Goal: Transaction & Acquisition: Purchase product/service

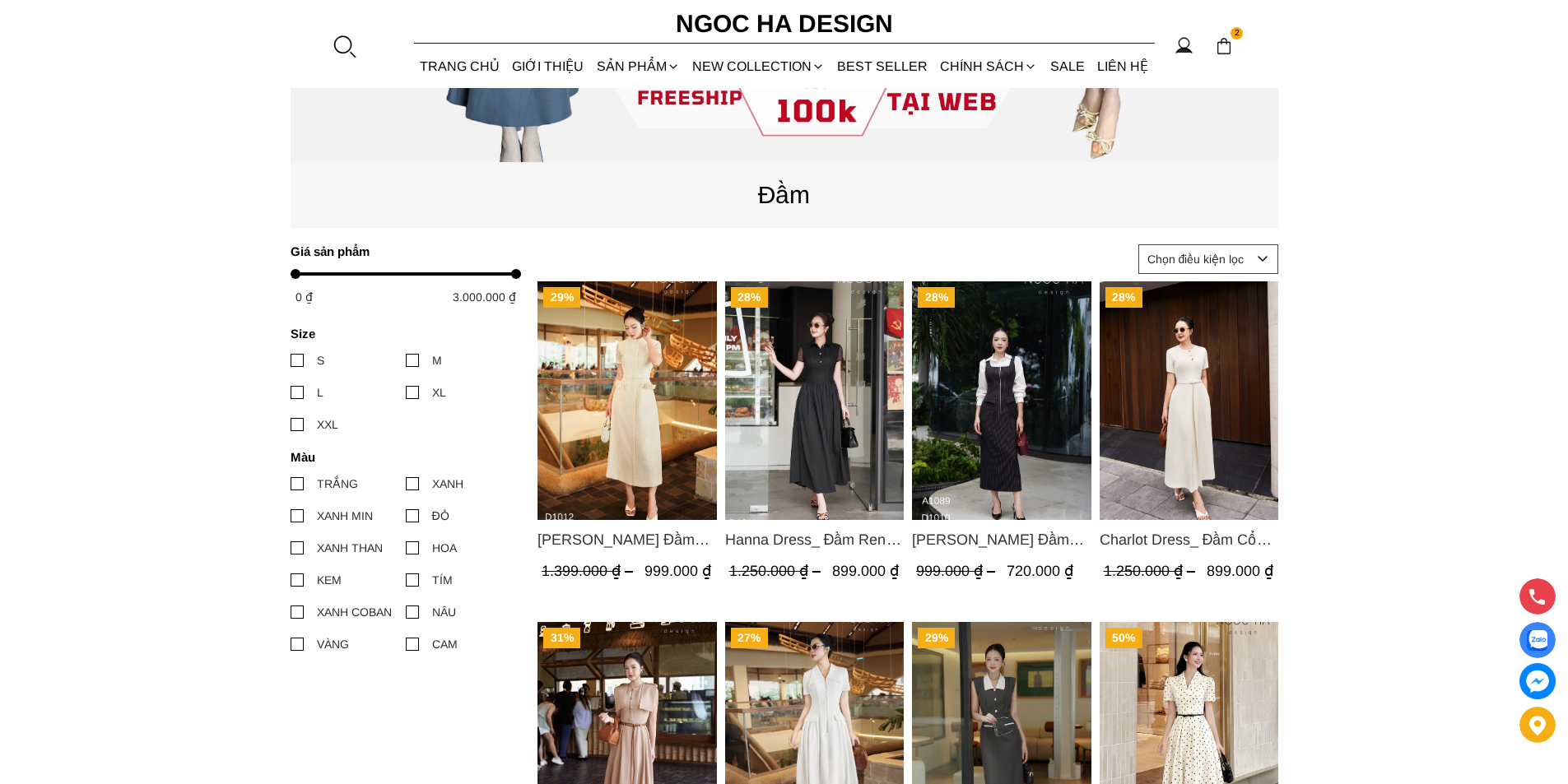
scroll to position [576, 0]
click at [851, 406] on img "Product image - Hanna Dress_ Đầm Ren Mix Vải Thô Màu Đen D1011" at bounding box center [814, 400] width 180 height 239
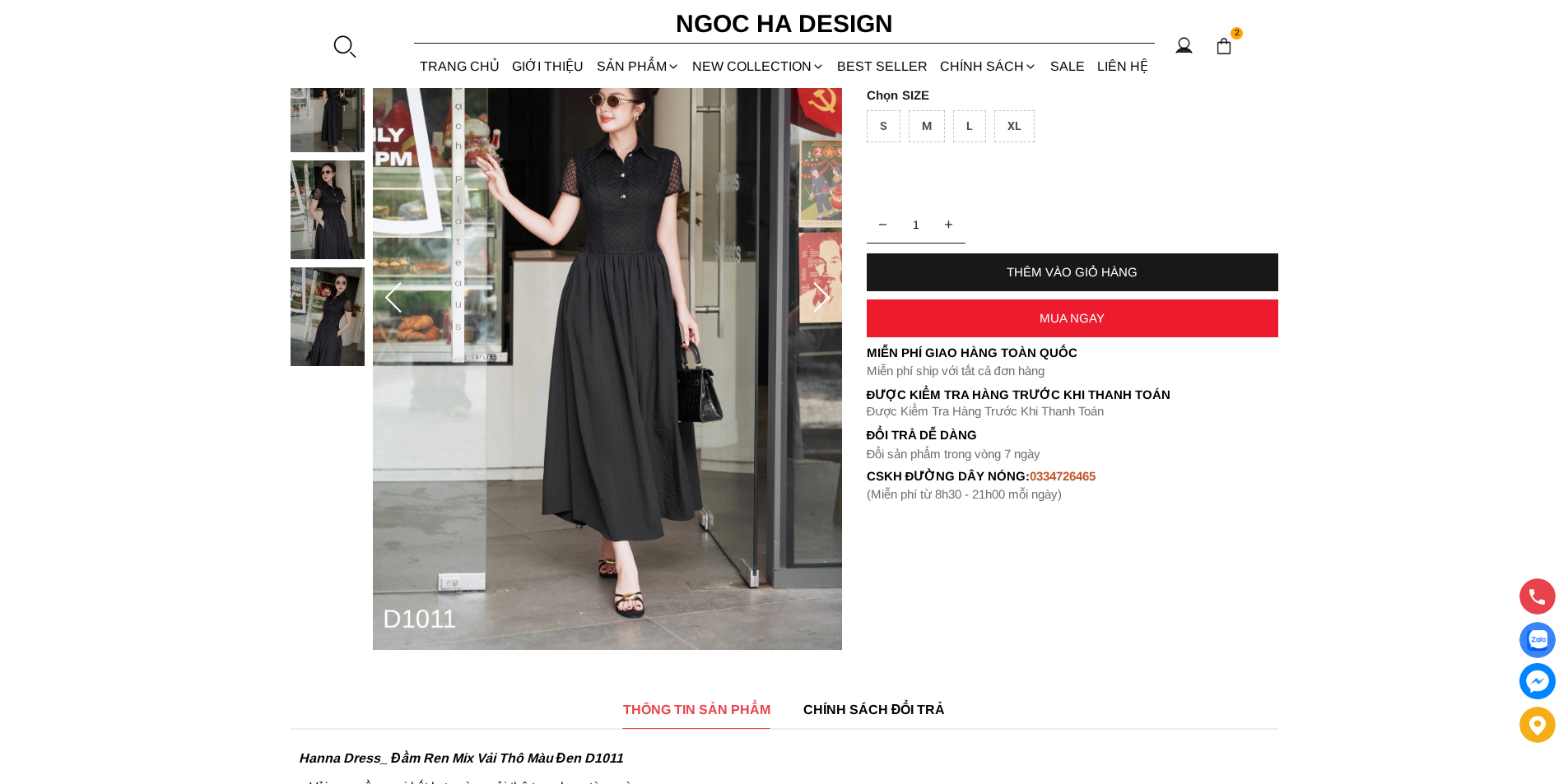
scroll to position [329, 0]
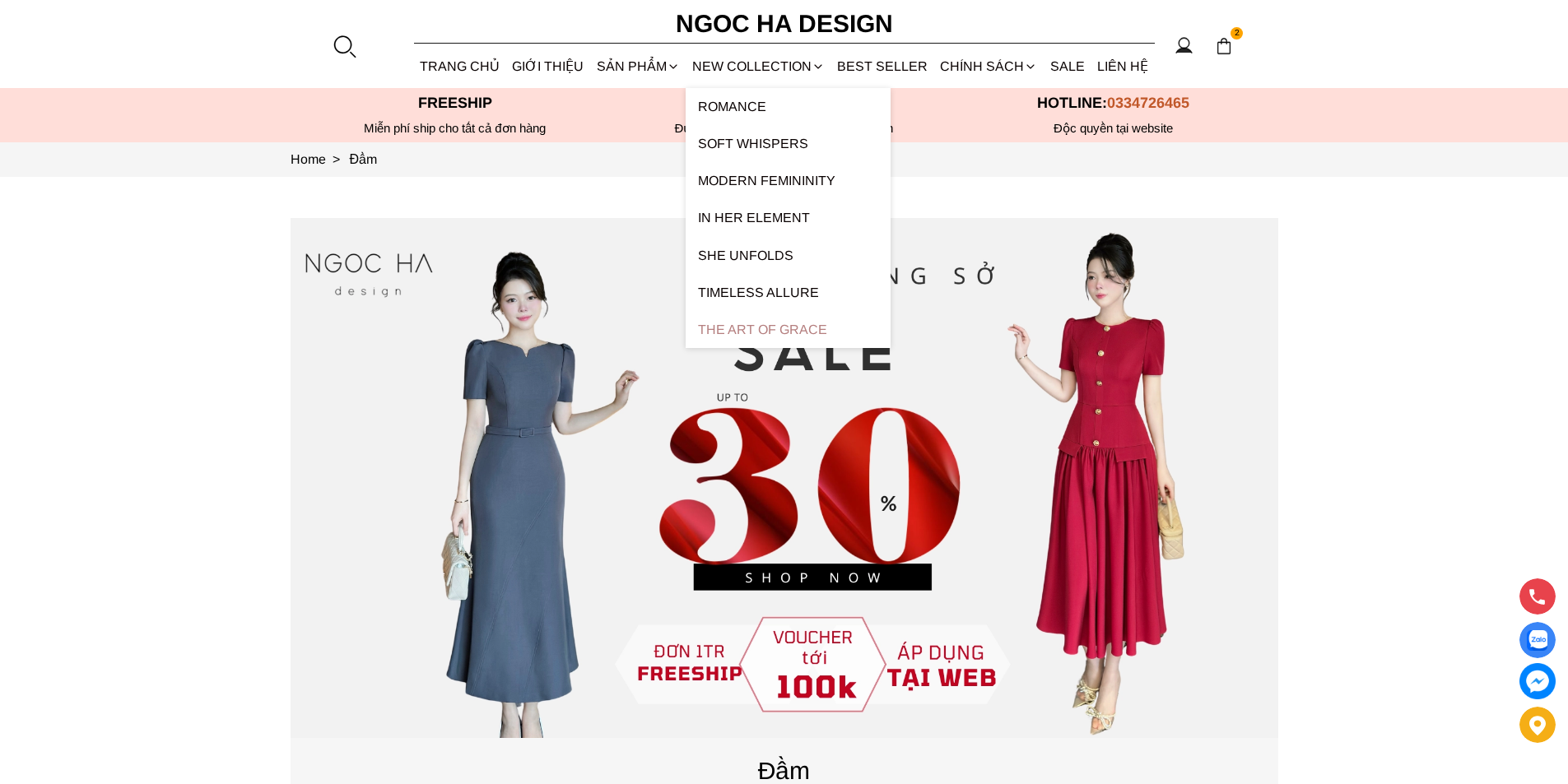
click at [750, 326] on link "The Art Of Grace" at bounding box center [788, 329] width 205 height 37
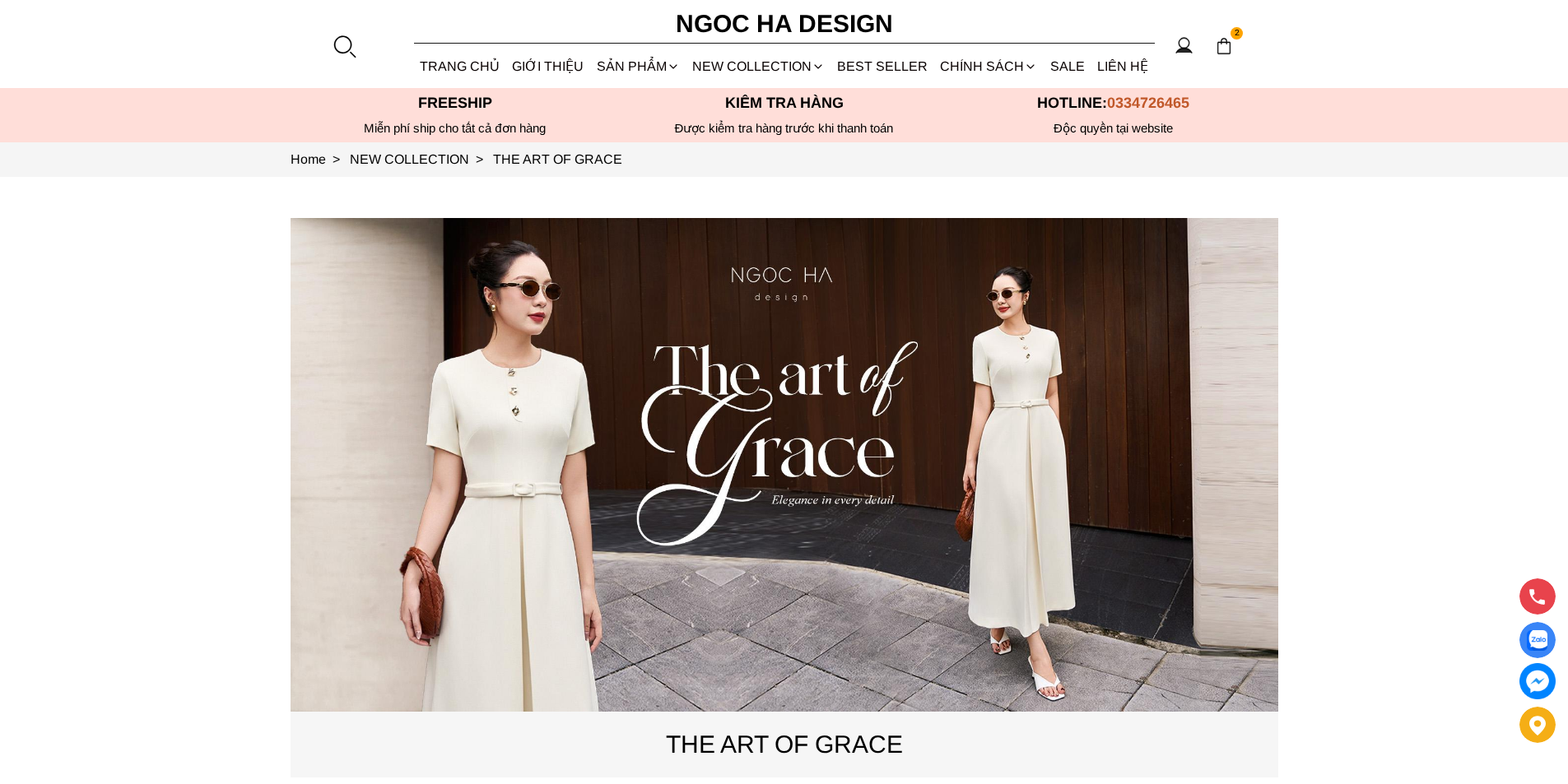
scroll to position [576, 0]
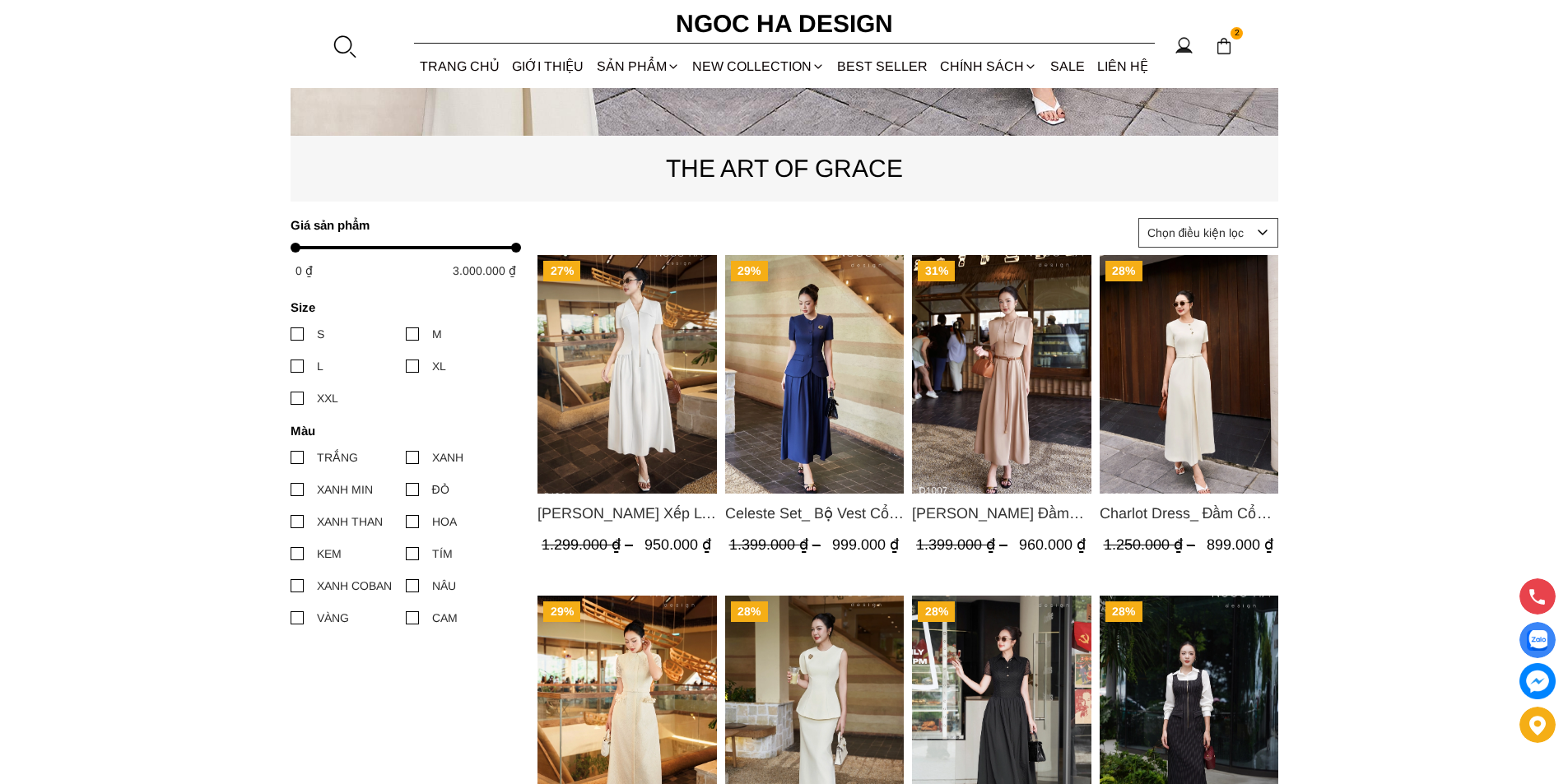
click at [797, 367] on img "Product image - Celeste Set_ Bộ Vest Cổ Tròn Chân Váy Nhún Xòe Màu Xanh Bò BJ142" at bounding box center [814, 375] width 180 height 239
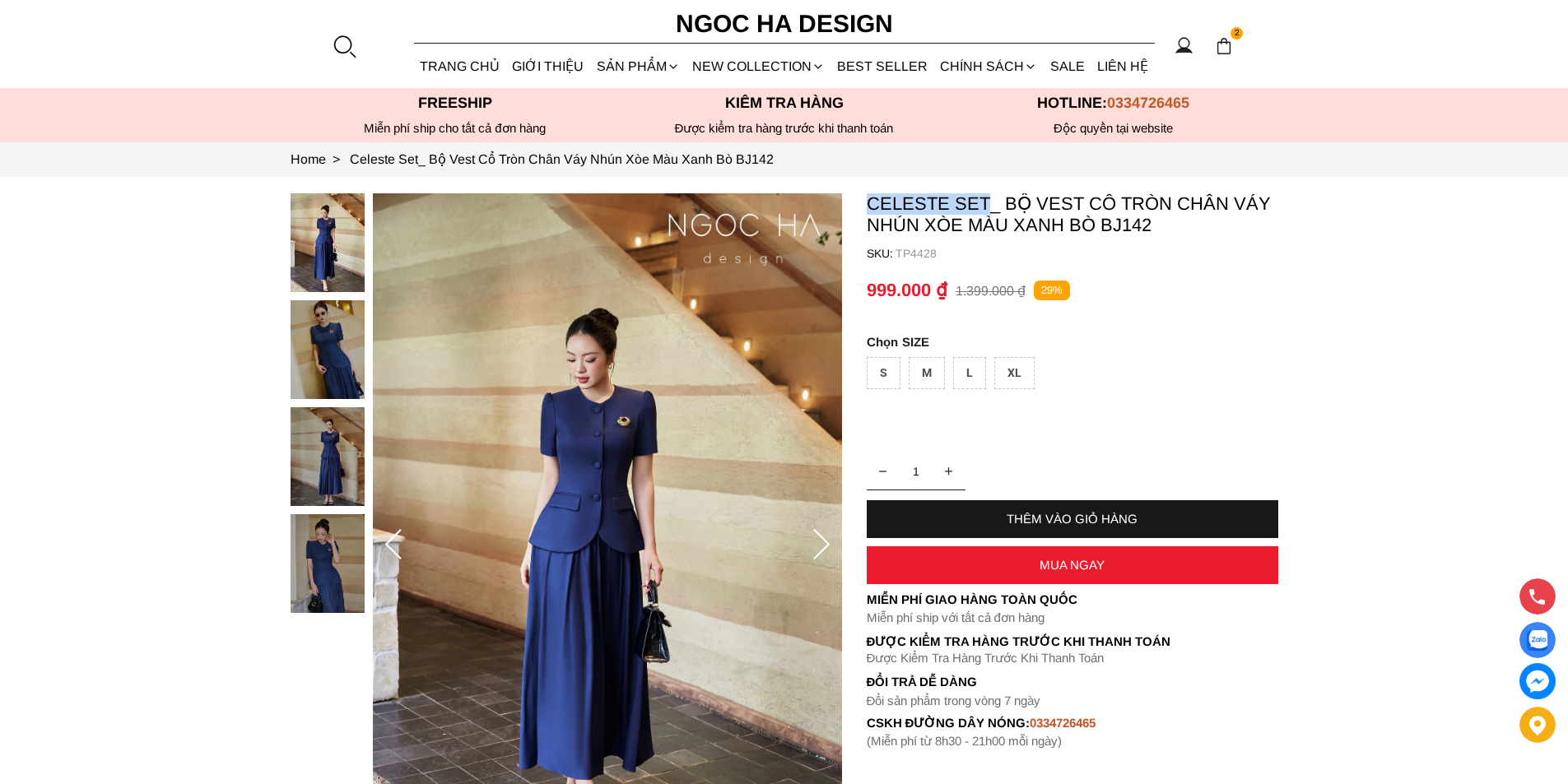
copy p "Celeste Set"
drag, startPoint x: 862, startPoint y: 195, endPoint x: 987, endPoint y: 194, distance: 125.0
click at [987, 194] on section "Celeste Set_ Bộ Vest Cổ Tròn Chân Váy Nhún Xòe Màu Xanh Bò BJ142 SKU: TP4428 1 …" at bounding box center [784, 544] width 1568 height 737
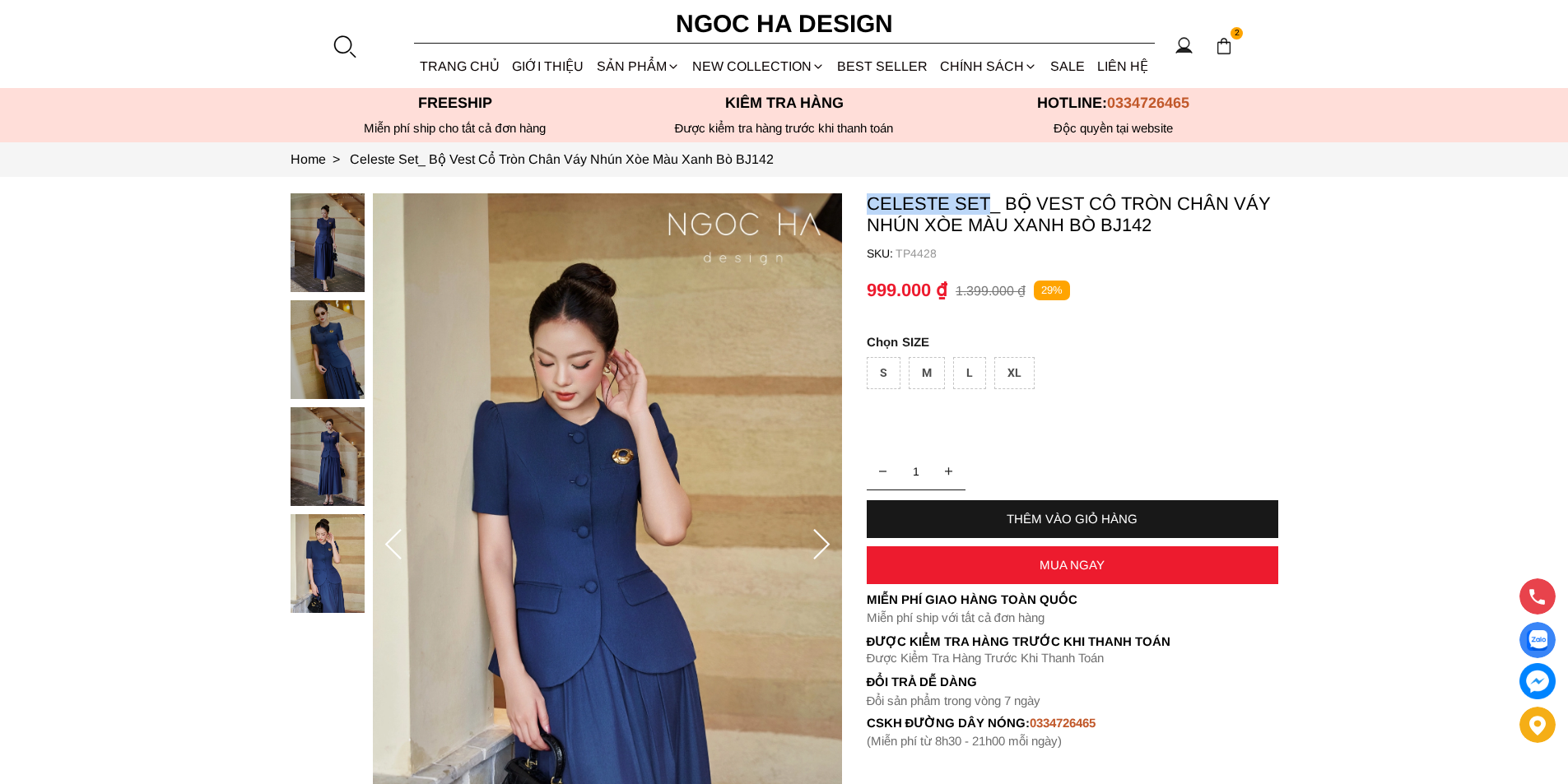
copy p "Celeste Set"
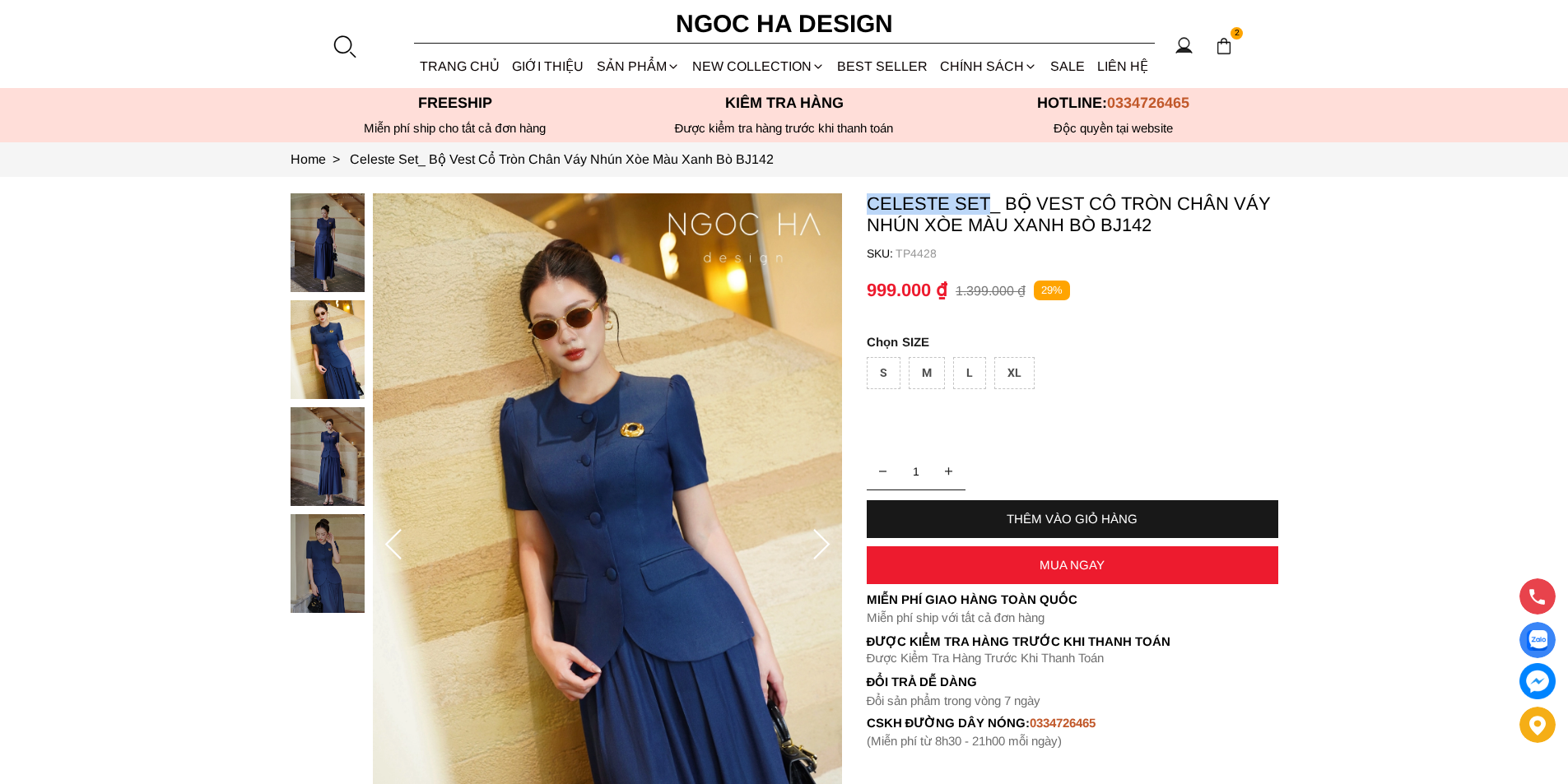
copy p "Celeste Set"
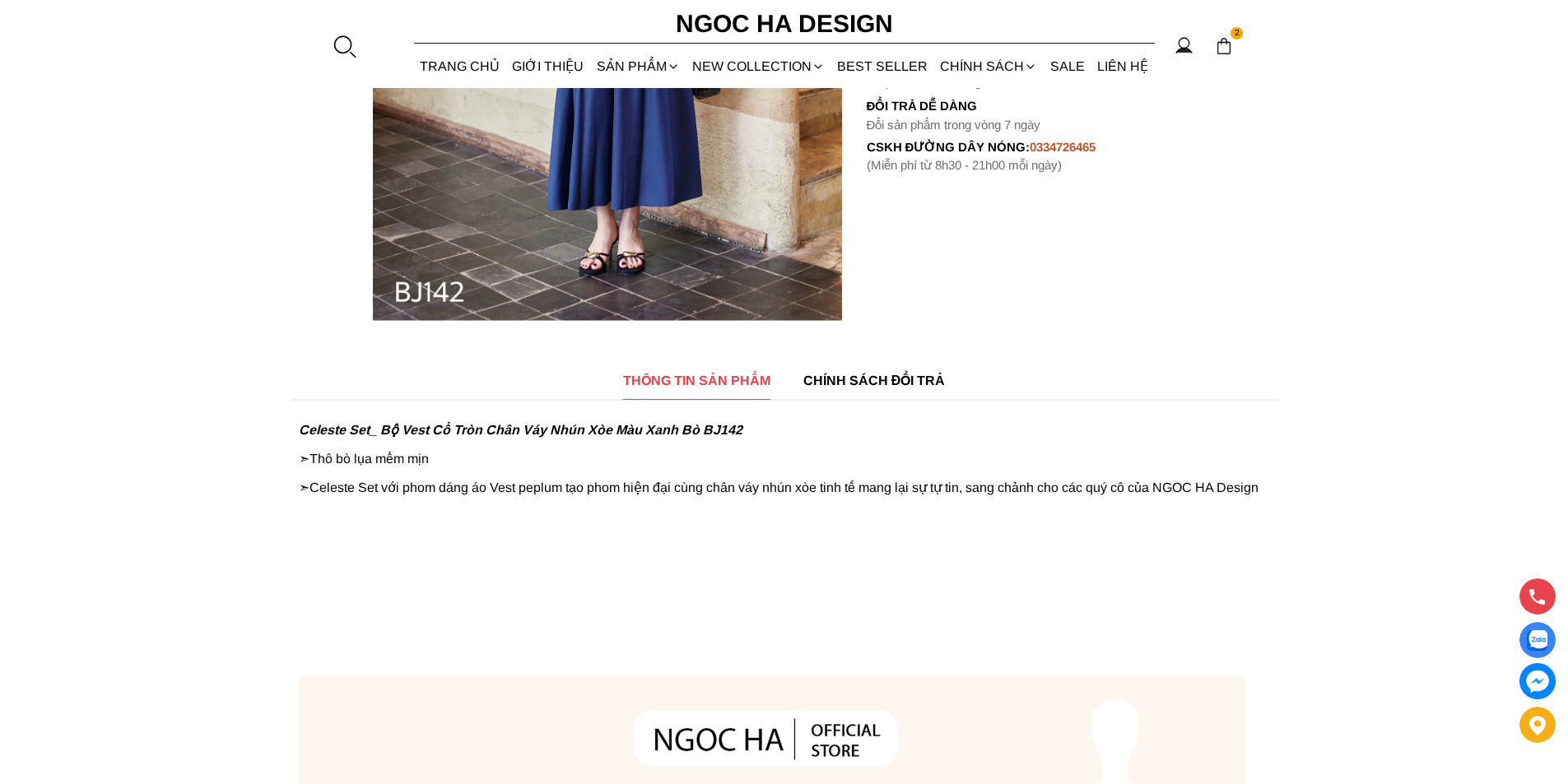
scroll to position [658, 0]
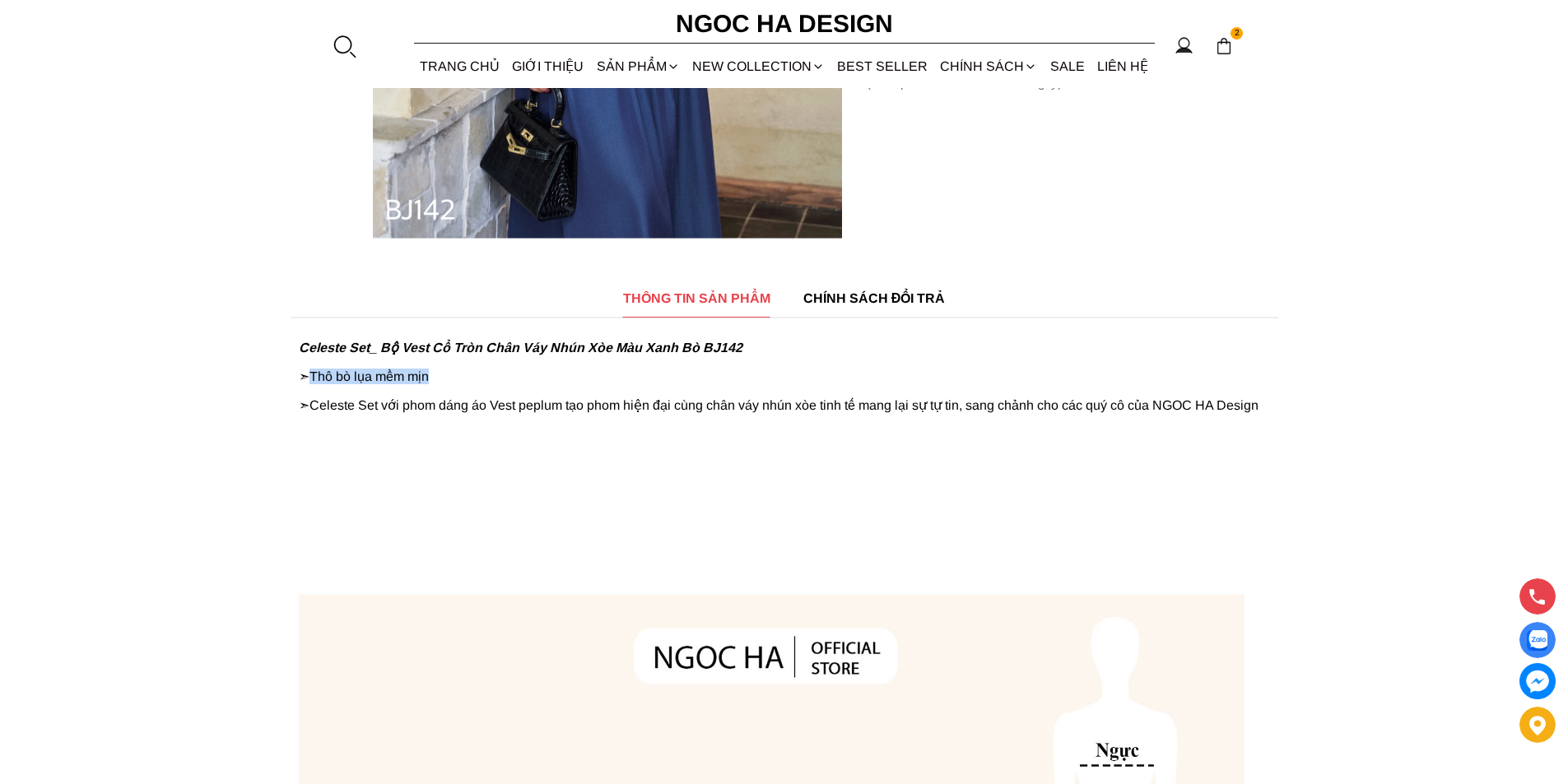
copy p "Thô bò lụa mềm mịn"
drag, startPoint x: 454, startPoint y: 375, endPoint x: 316, endPoint y: 374, distance: 138.0
click at [316, 374] on p "➣ Thô bò lụa mềm mịn" at bounding box center [784, 377] width 972 height 16
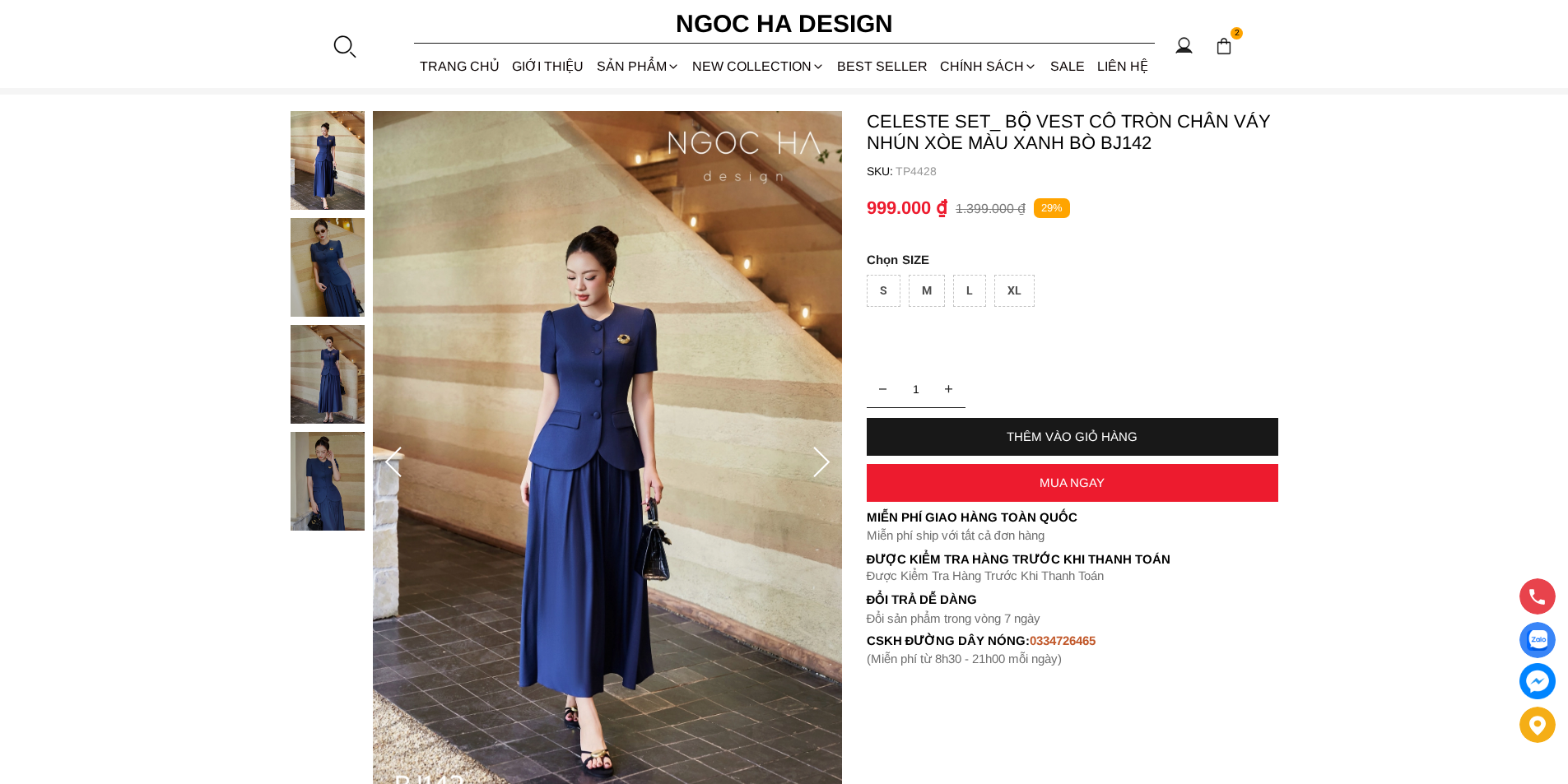
scroll to position [0, 0]
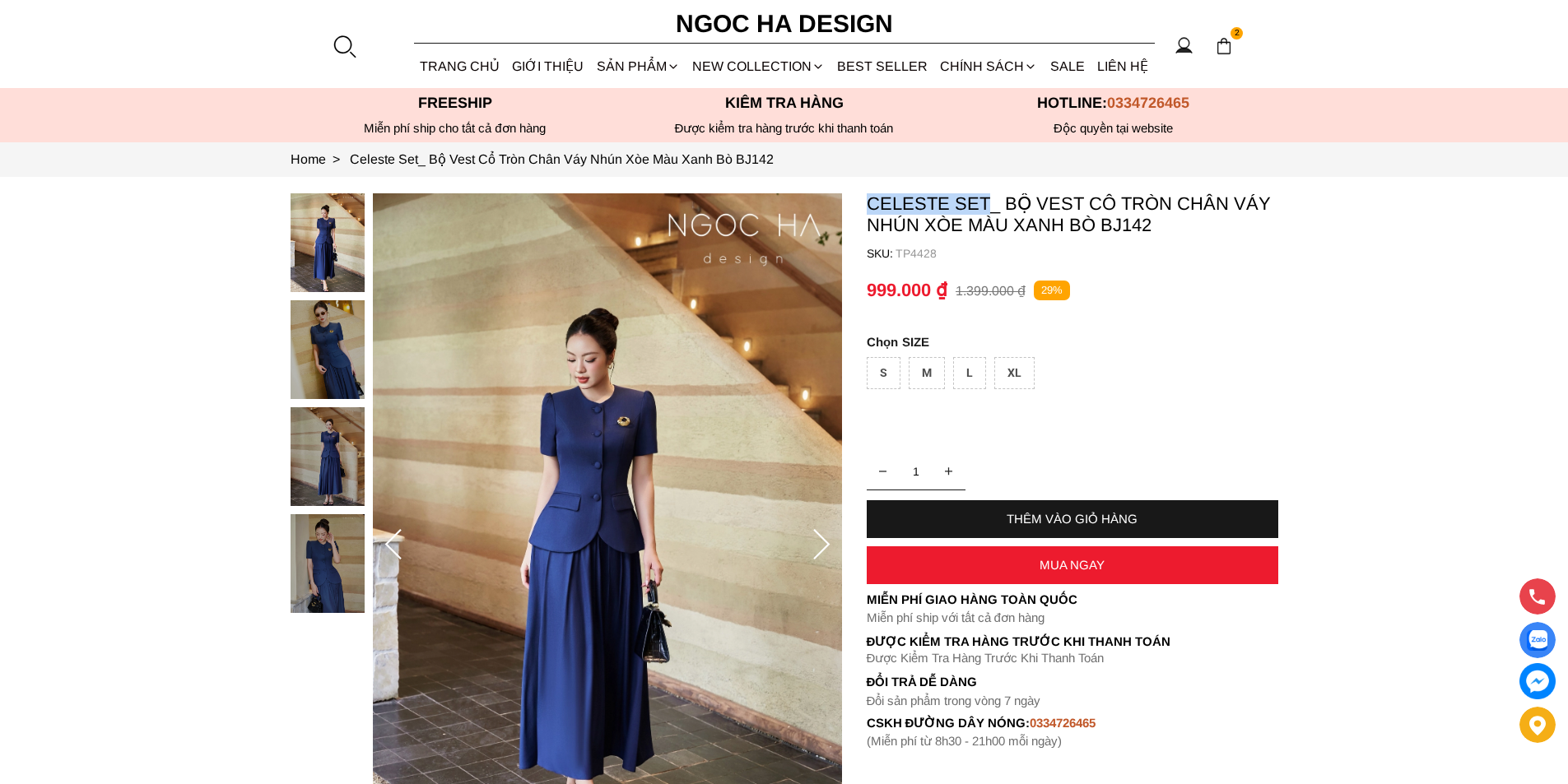
copy p "Celeste Set"
drag, startPoint x: 863, startPoint y: 202, endPoint x: 988, endPoint y: 206, distance: 125.1
click at [988, 206] on section "Celeste Set_ Bộ Vest Cổ Tròn Chân Váy Nhún Xòe Màu Xanh Bò BJ142 SKU: TP4428 1 …" at bounding box center [784, 544] width 1568 height 737
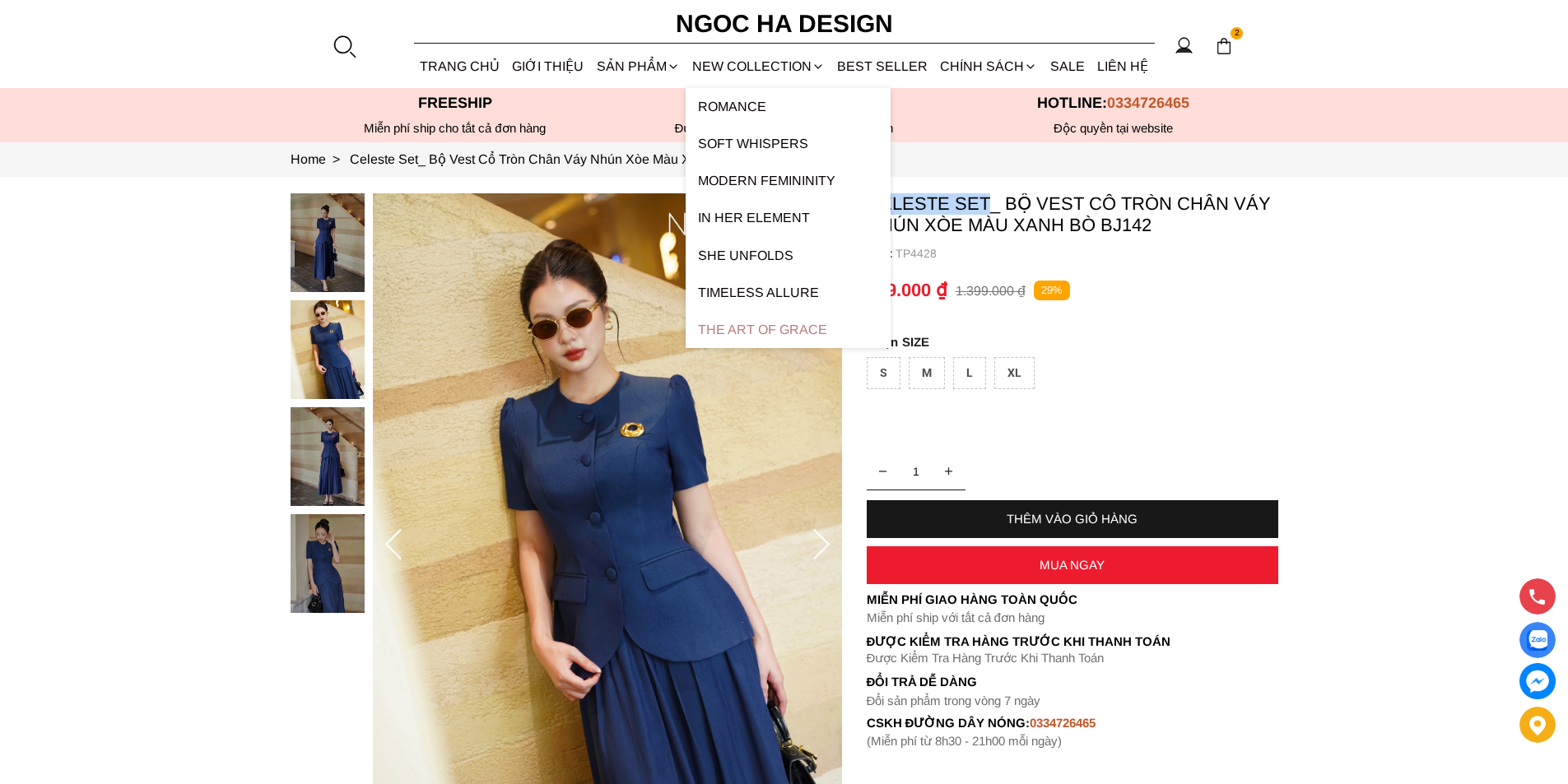
click at [748, 330] on link "The Art Of Grace" at bounding box center [788, 329] width 205 height 37
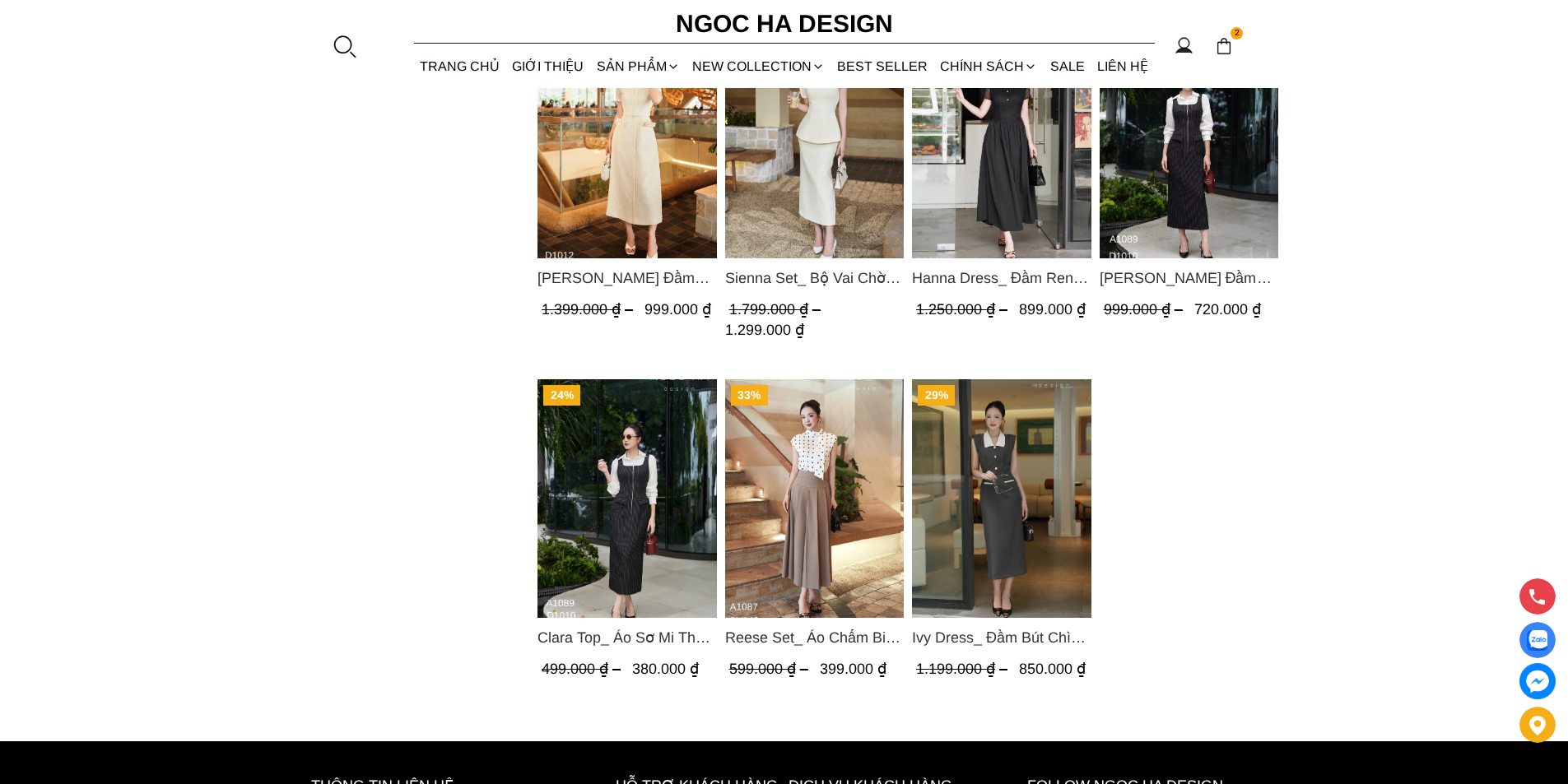
scroll to position [905, 0]
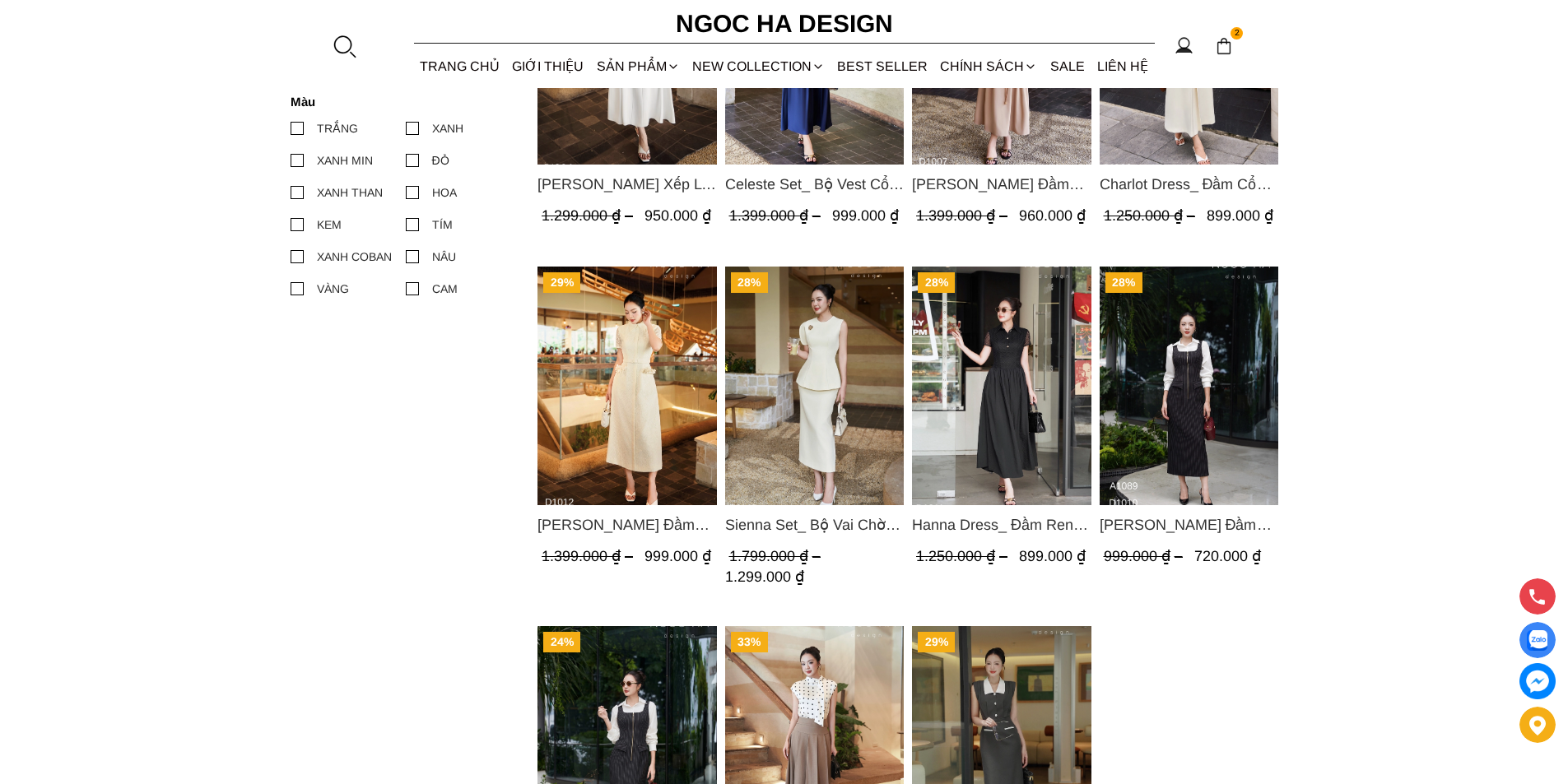
click at [633, 375] on img "Product image - Catherine Dress_ Đầm Ren Đính Hoa Túi Màu Kem D1012" at bounding box center [628, 386] width 180 height 239
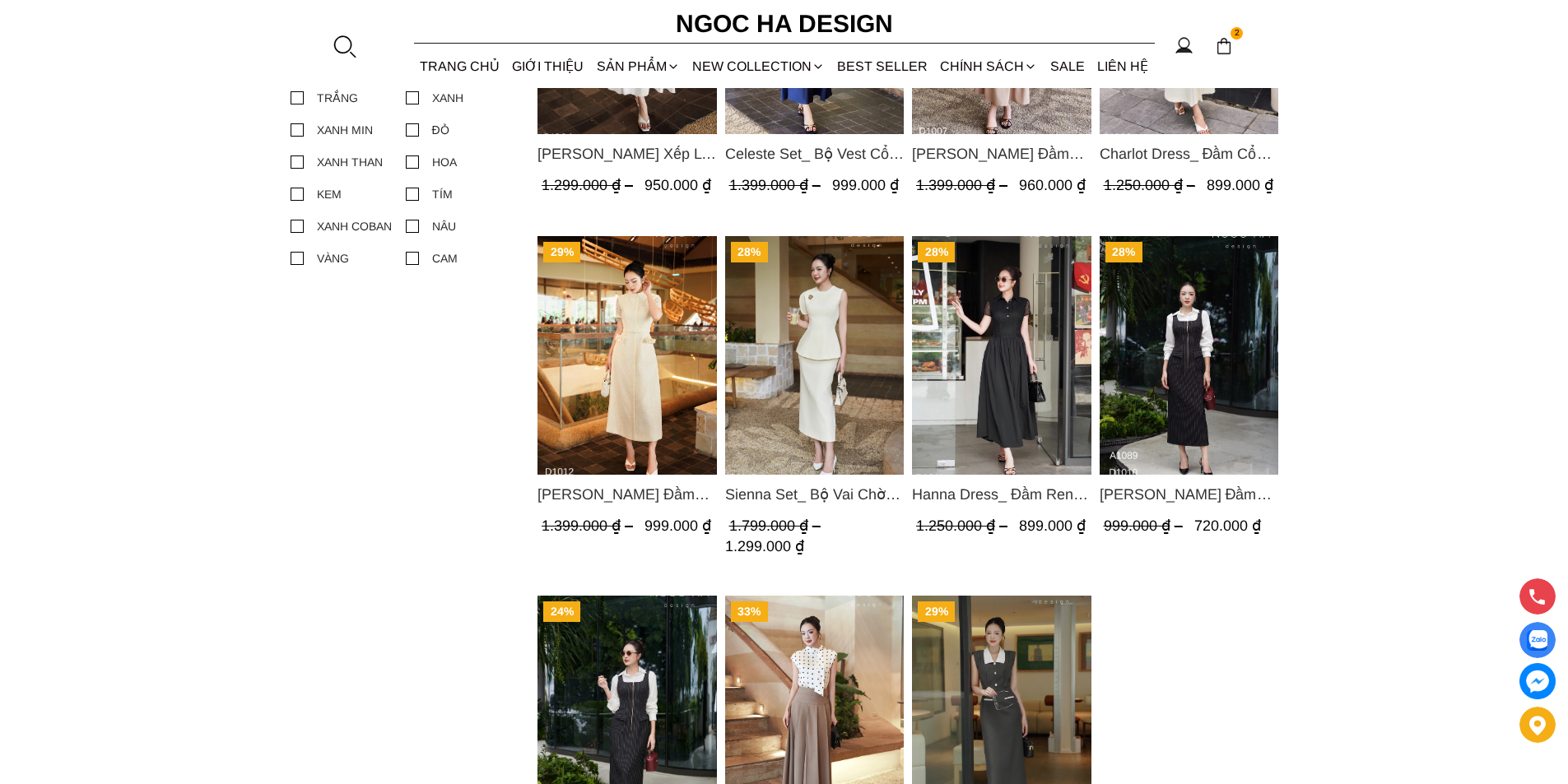
scroll to position [853, 0]
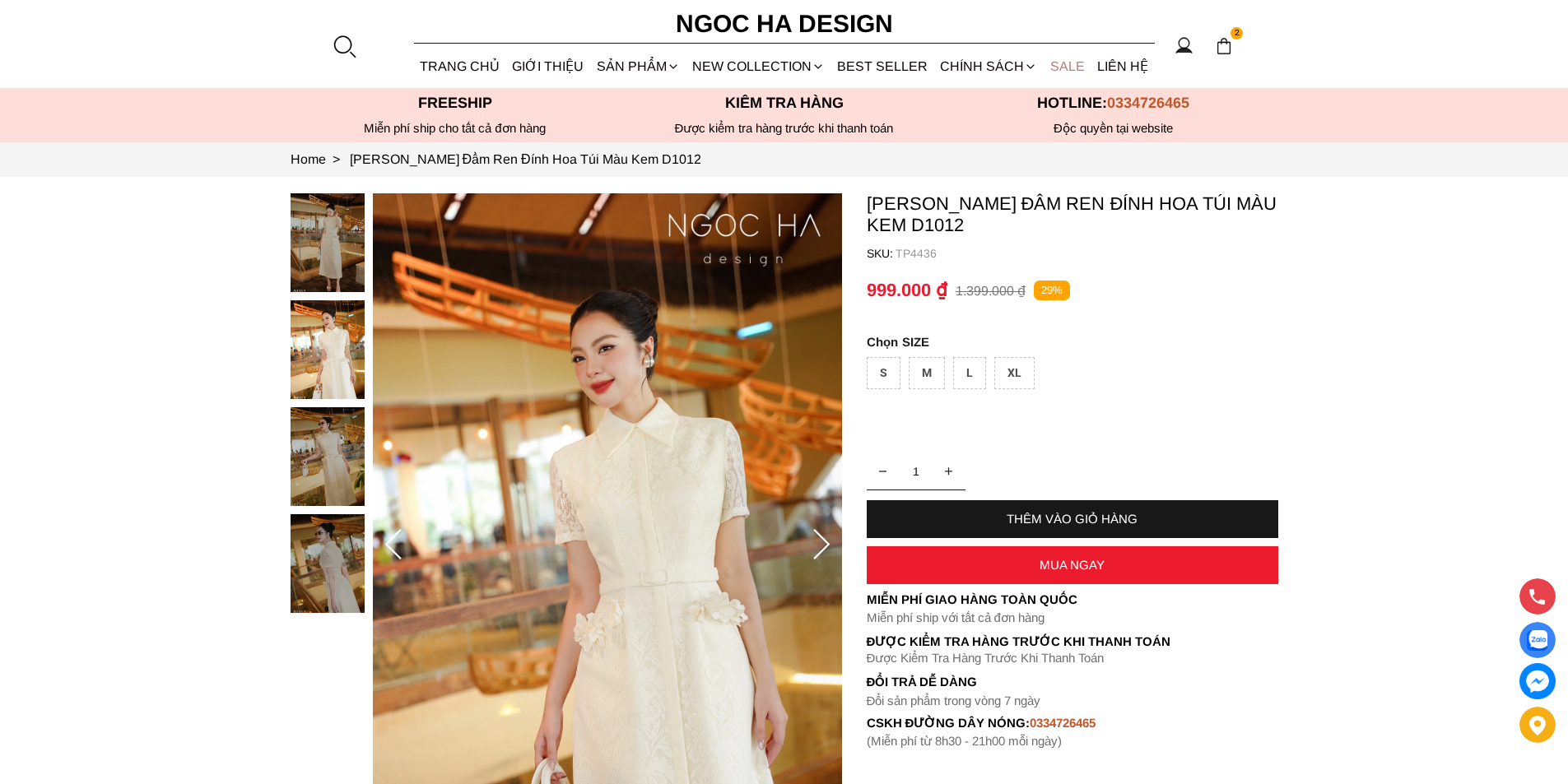
click at [1075, 52] on link "SALE" at bounding box center [1068, 66] width 47 height 43
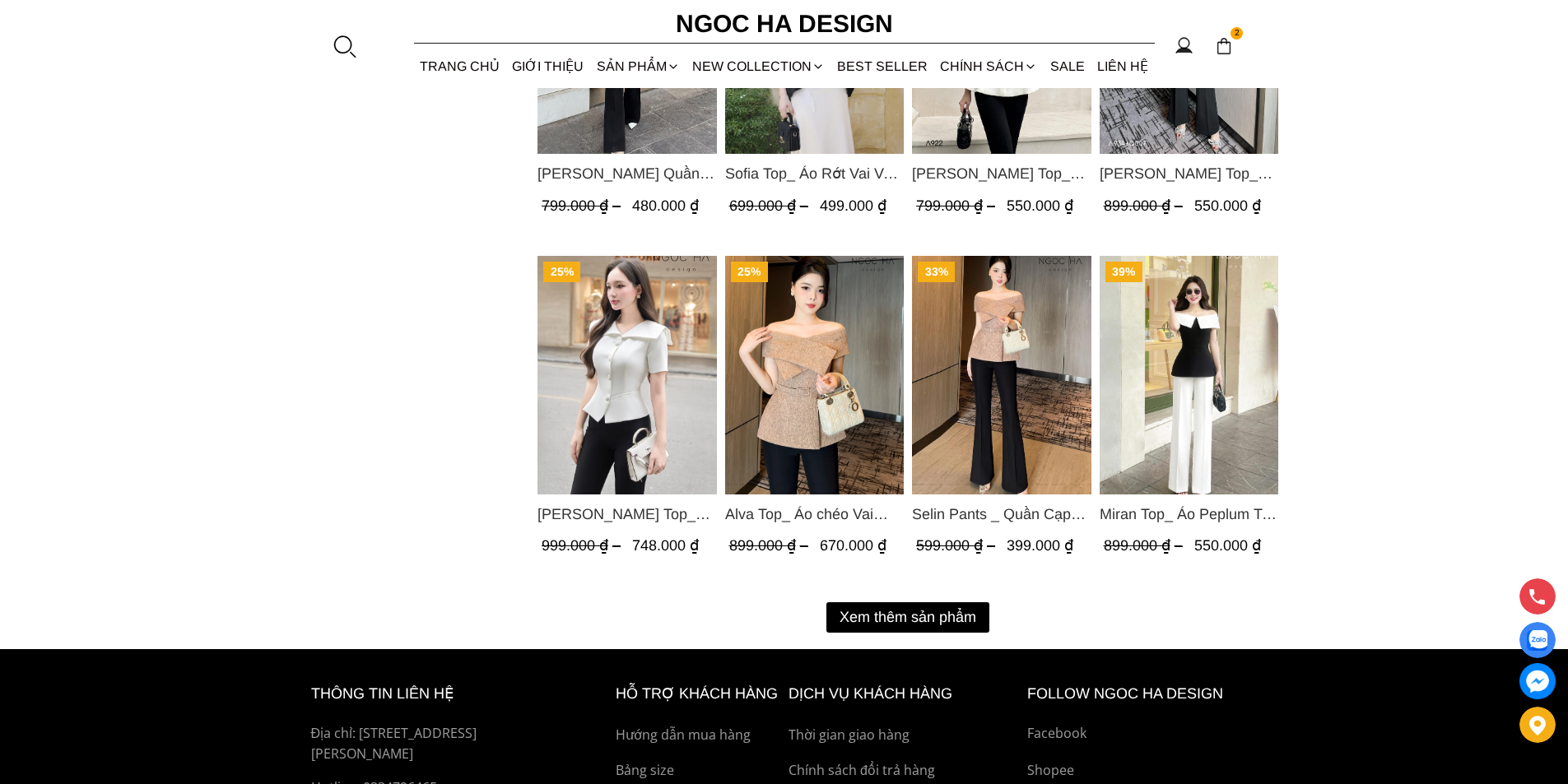
scroll to position [2057, 0]
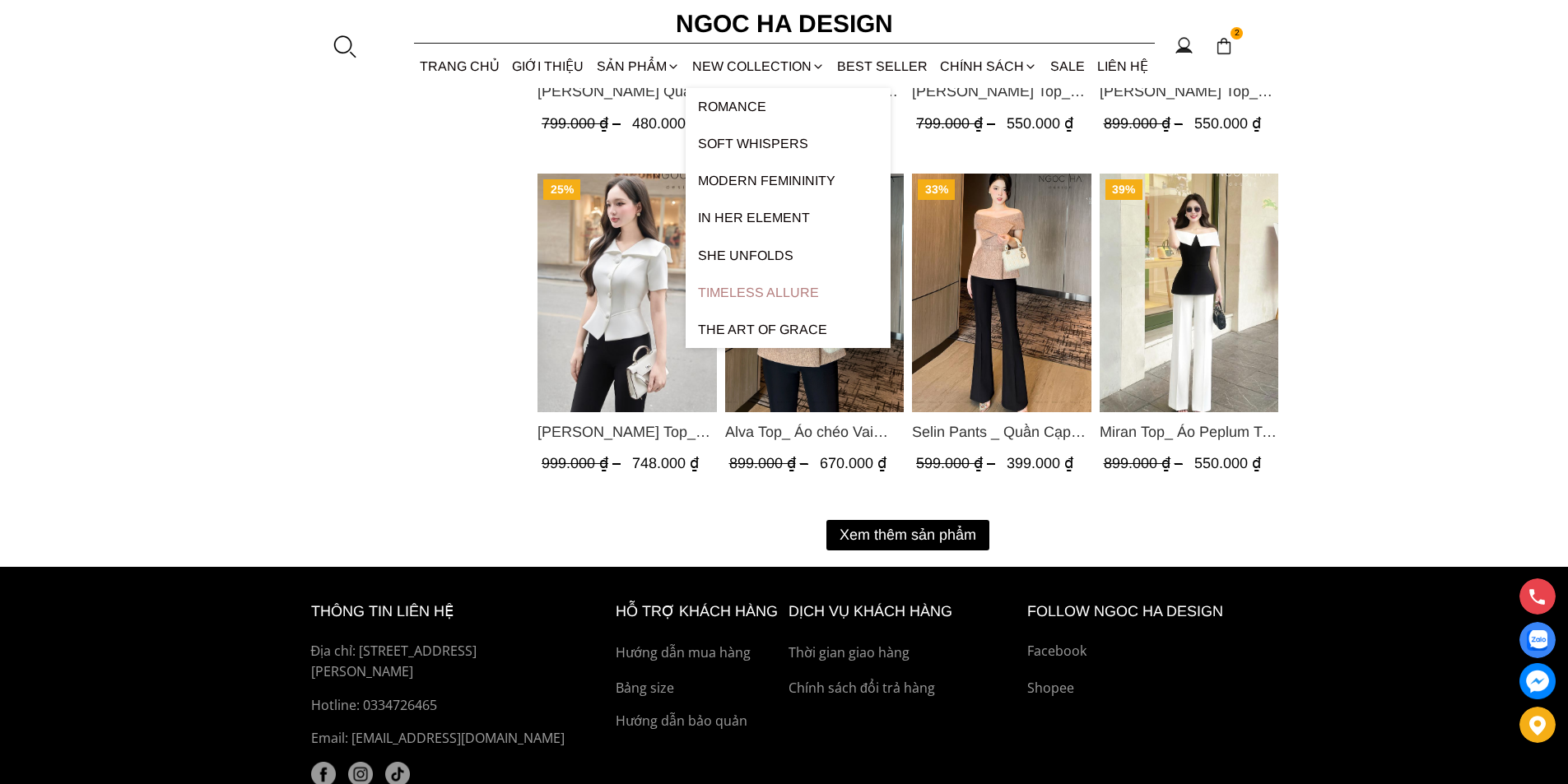
click at [774, 293] on link "Timeless Allure" at bounding box center [788, 293] width 205 height 37
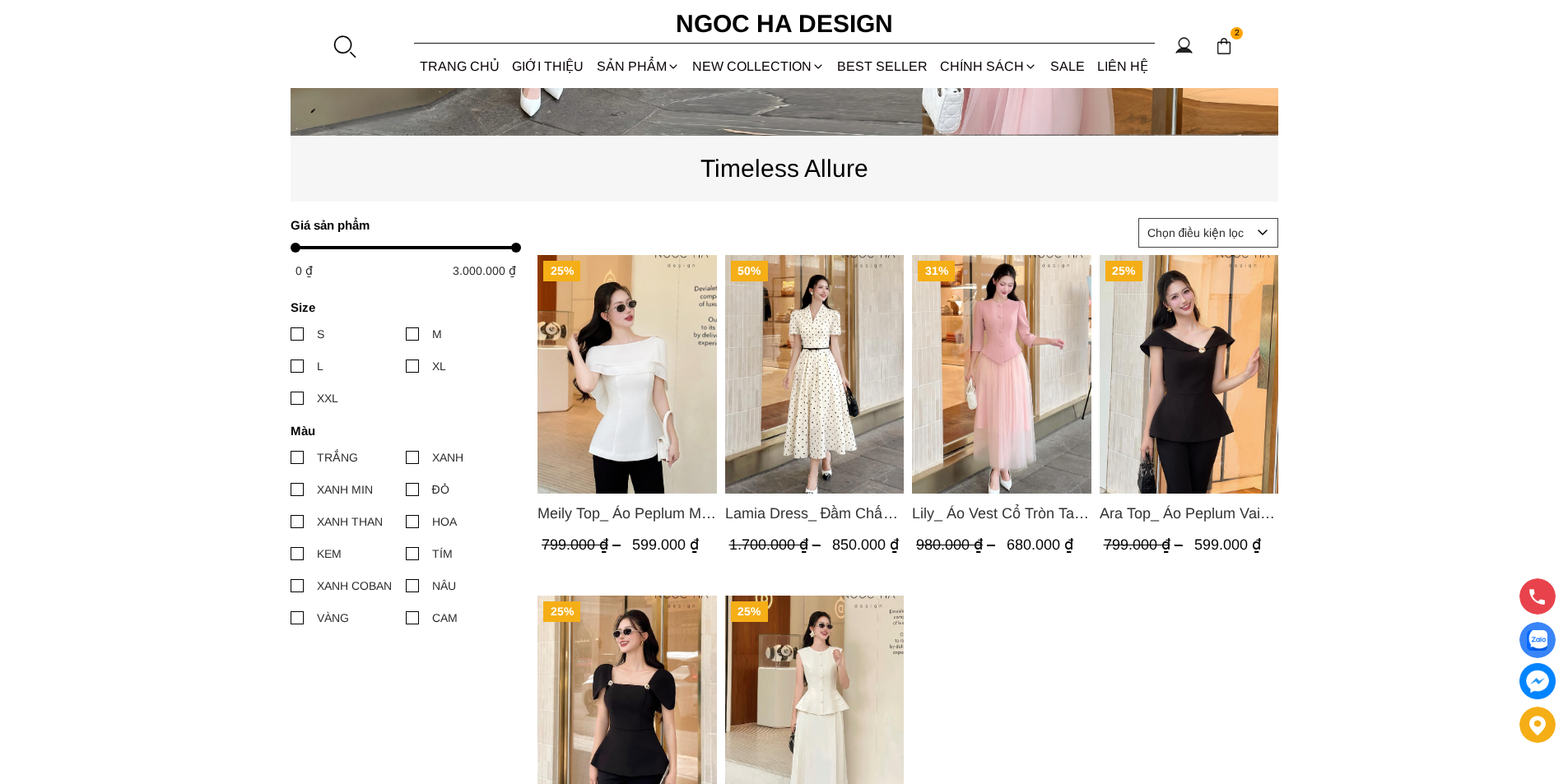
scroll to position [658, 0]
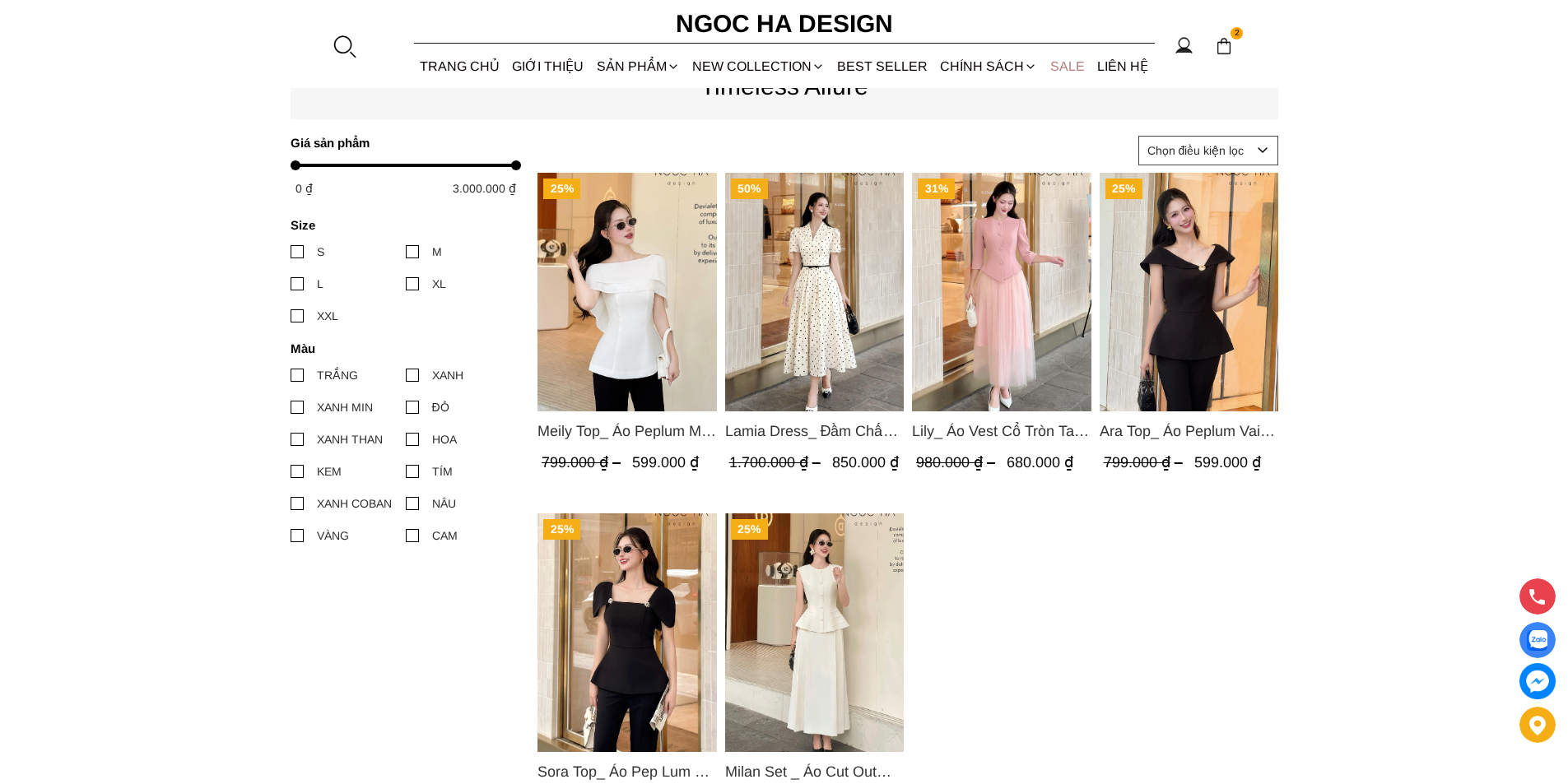
click at [1075, 49] on link "SALE" at bounding box center [1068, 66] width 47 height 43
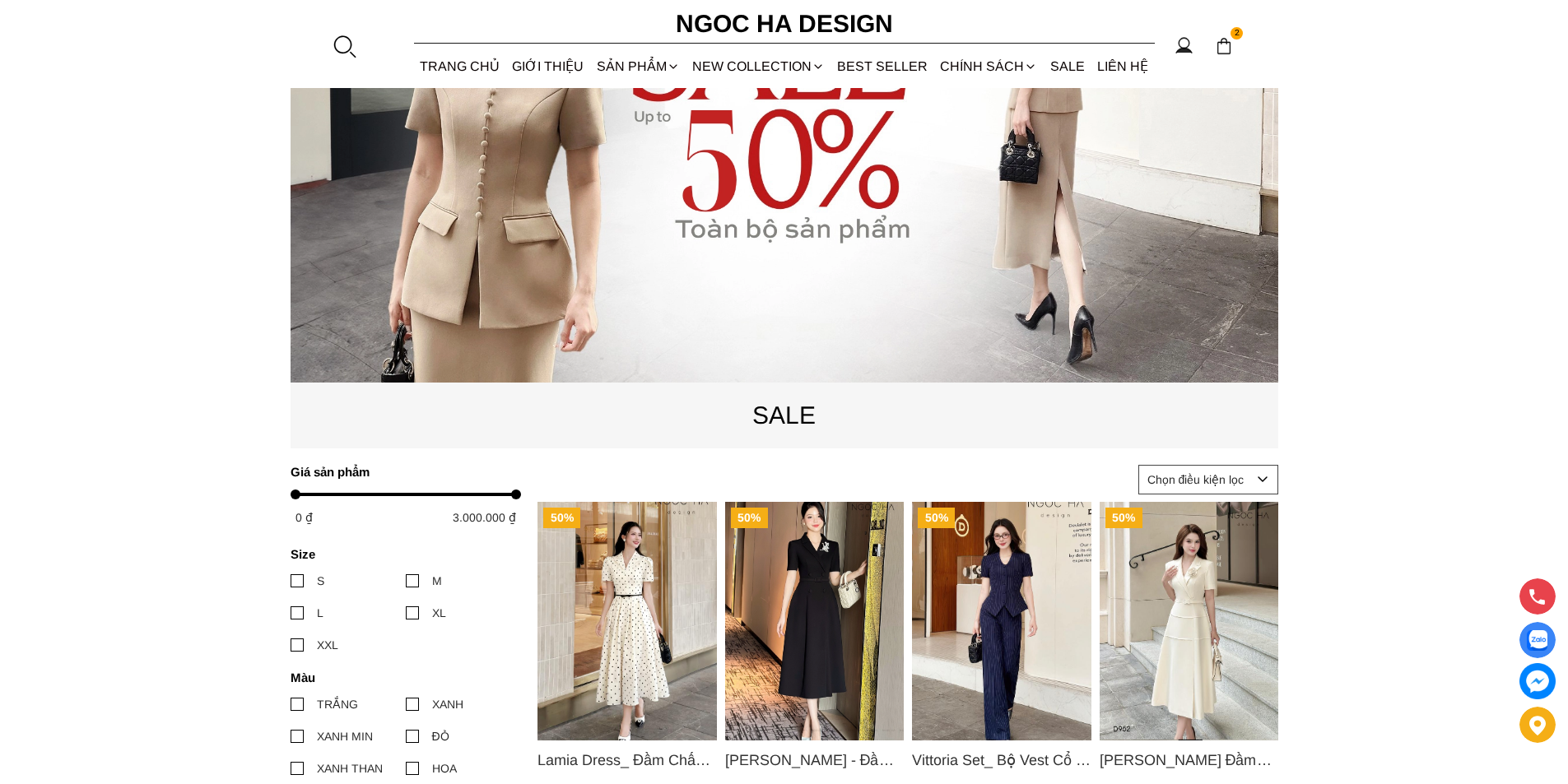
scroll to position [411, 0]
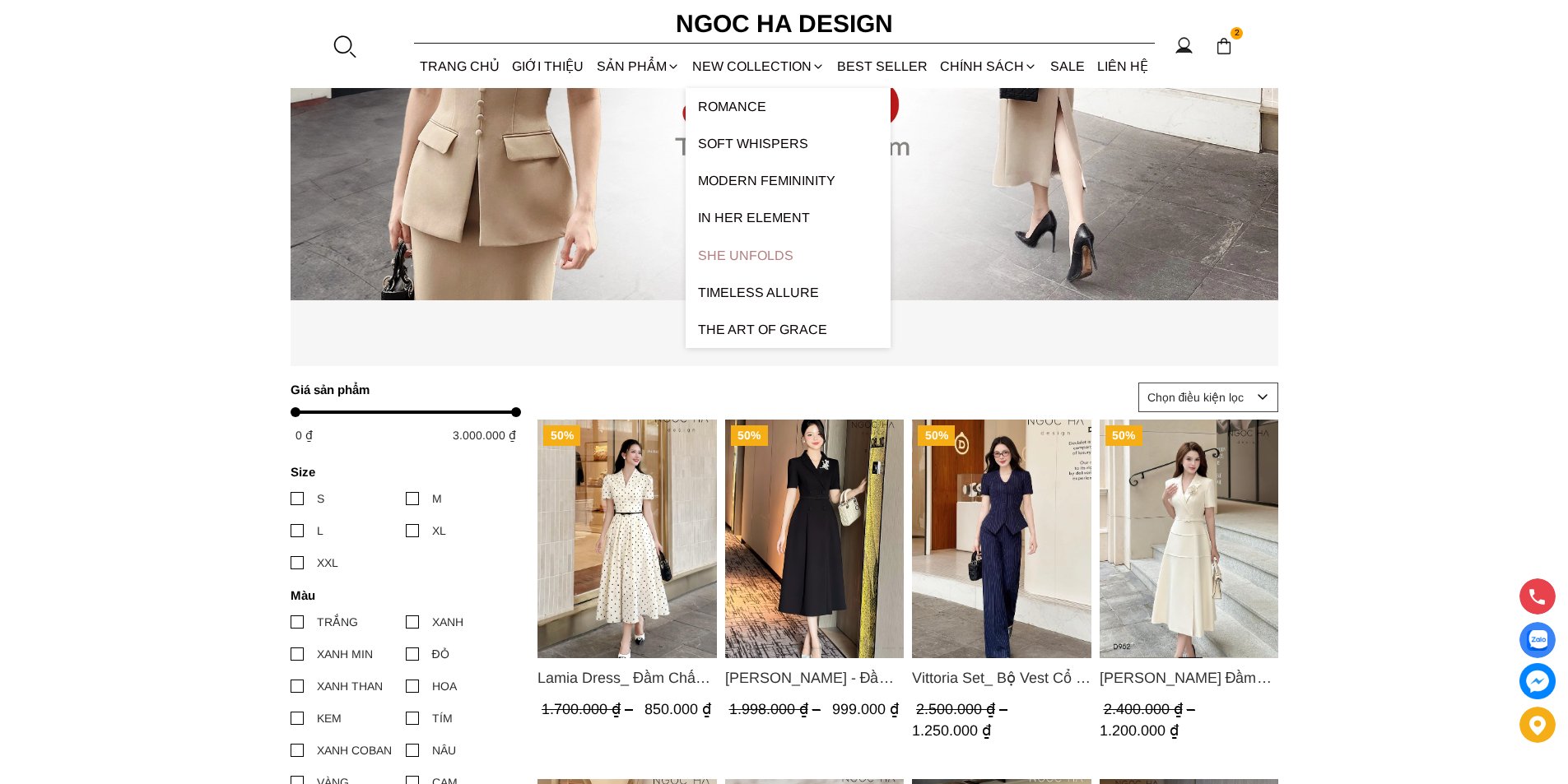
click at [776, 263] on link "SHE UNFOLDS" at bounding box center [788, 255] width 205 height 37
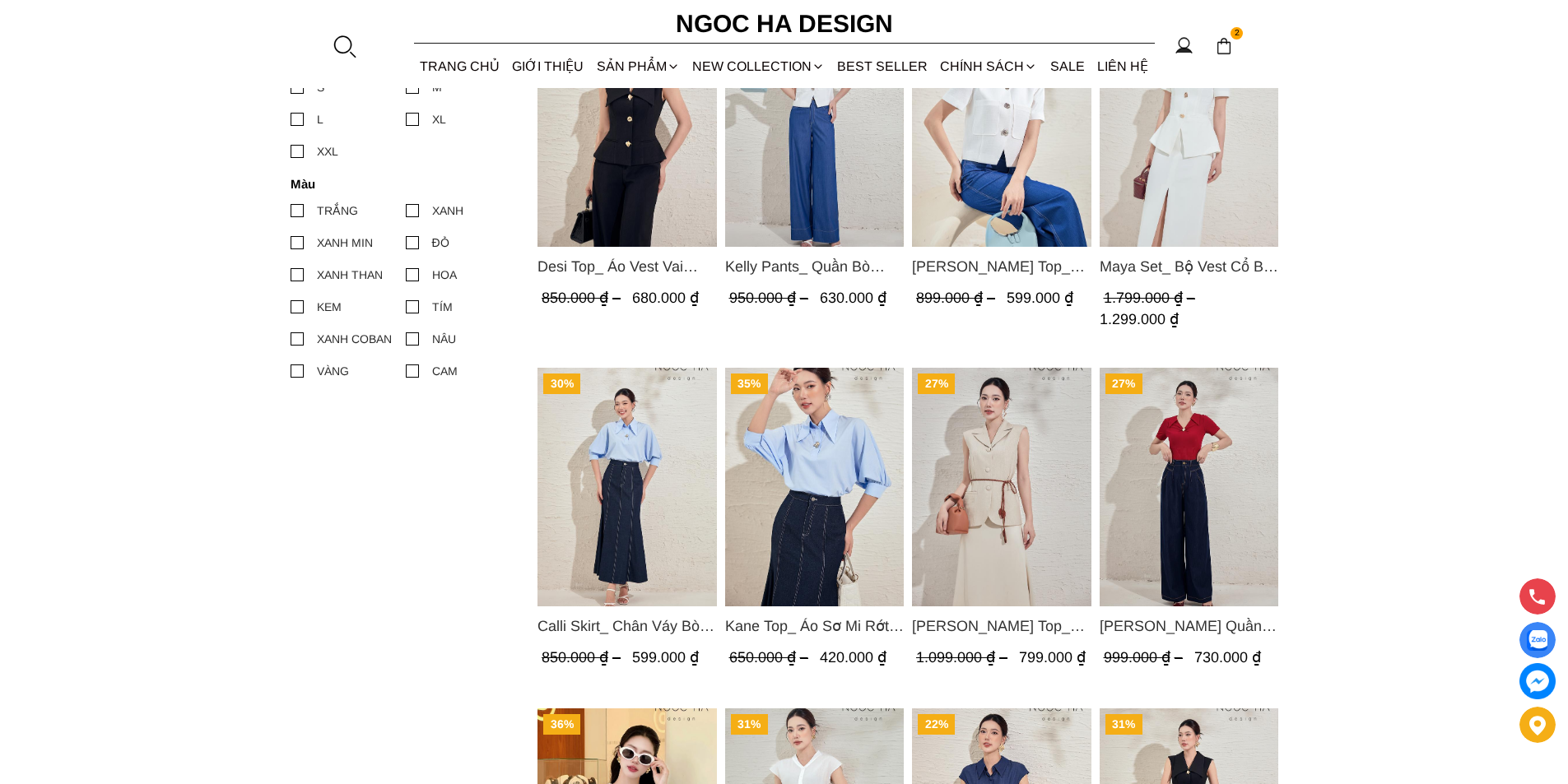
scroll to position [658, 0]
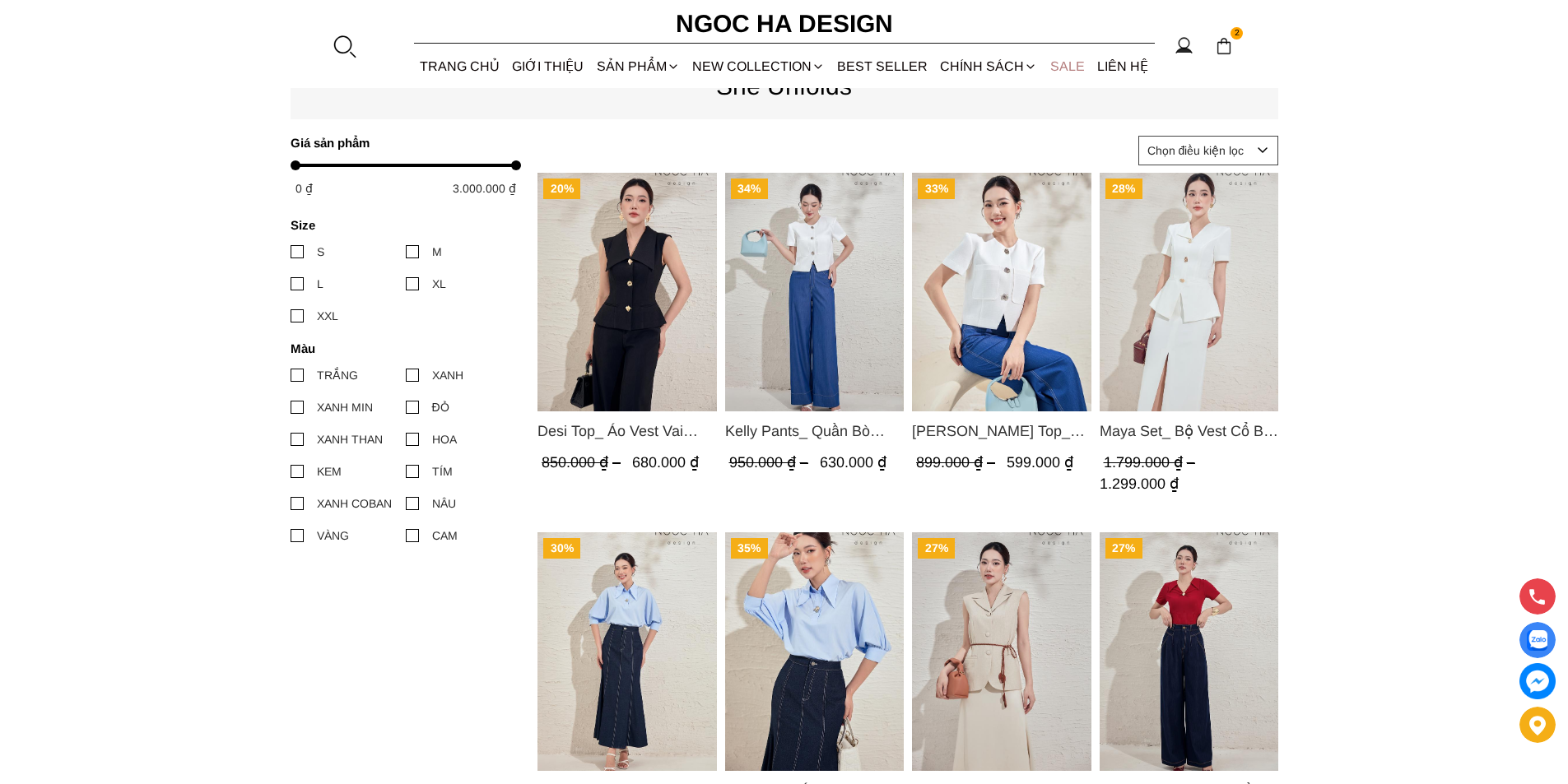
drag, startPoint x: 1071, startPoint y: 68, endPoint x: 1068, endPoint y: 82, distance: 14.3
click at [1068, 82] on link "SALE" at bounding box center [1068, 66] width 47 height 43
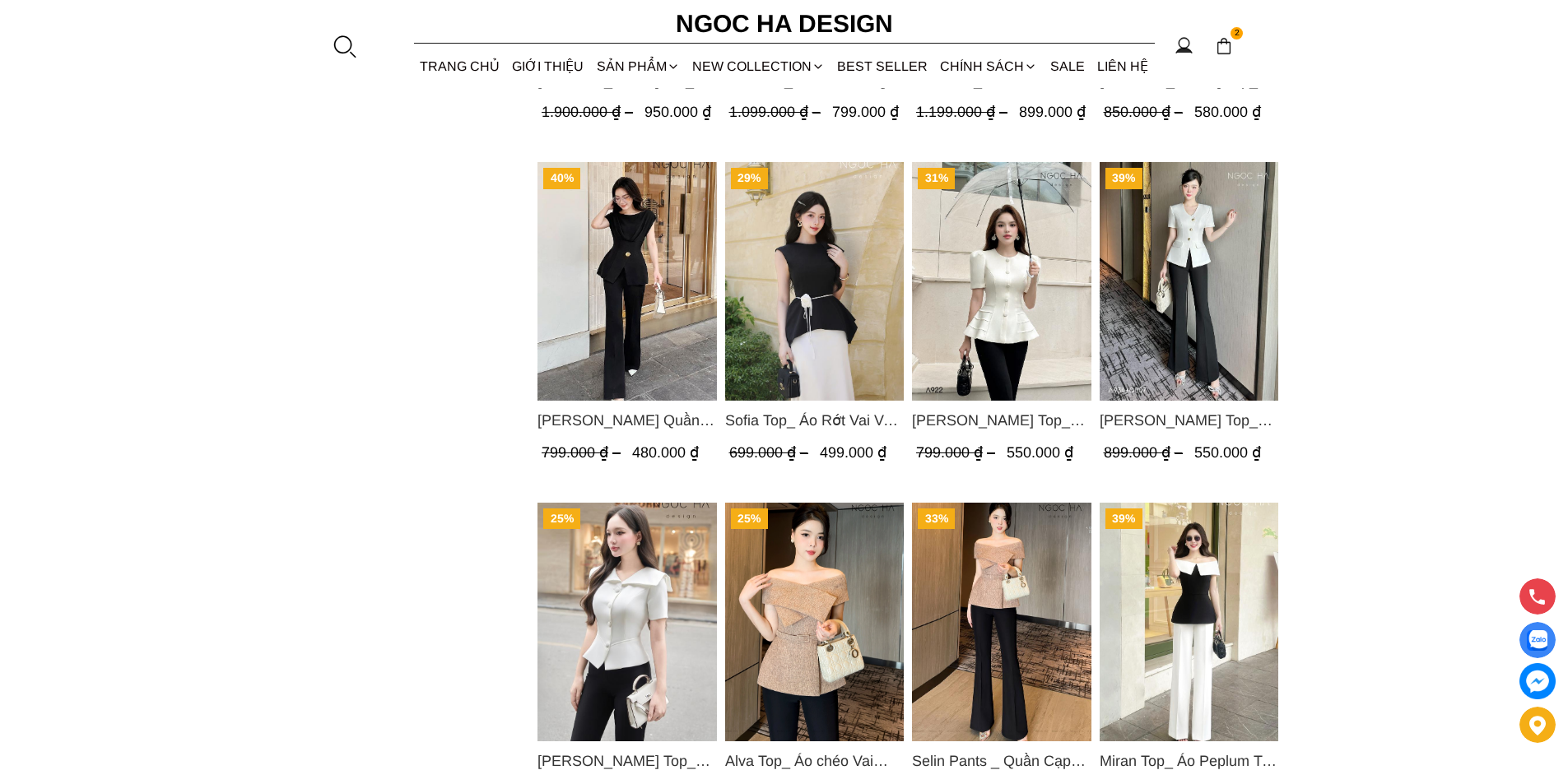
scroll to position [2159, 0]
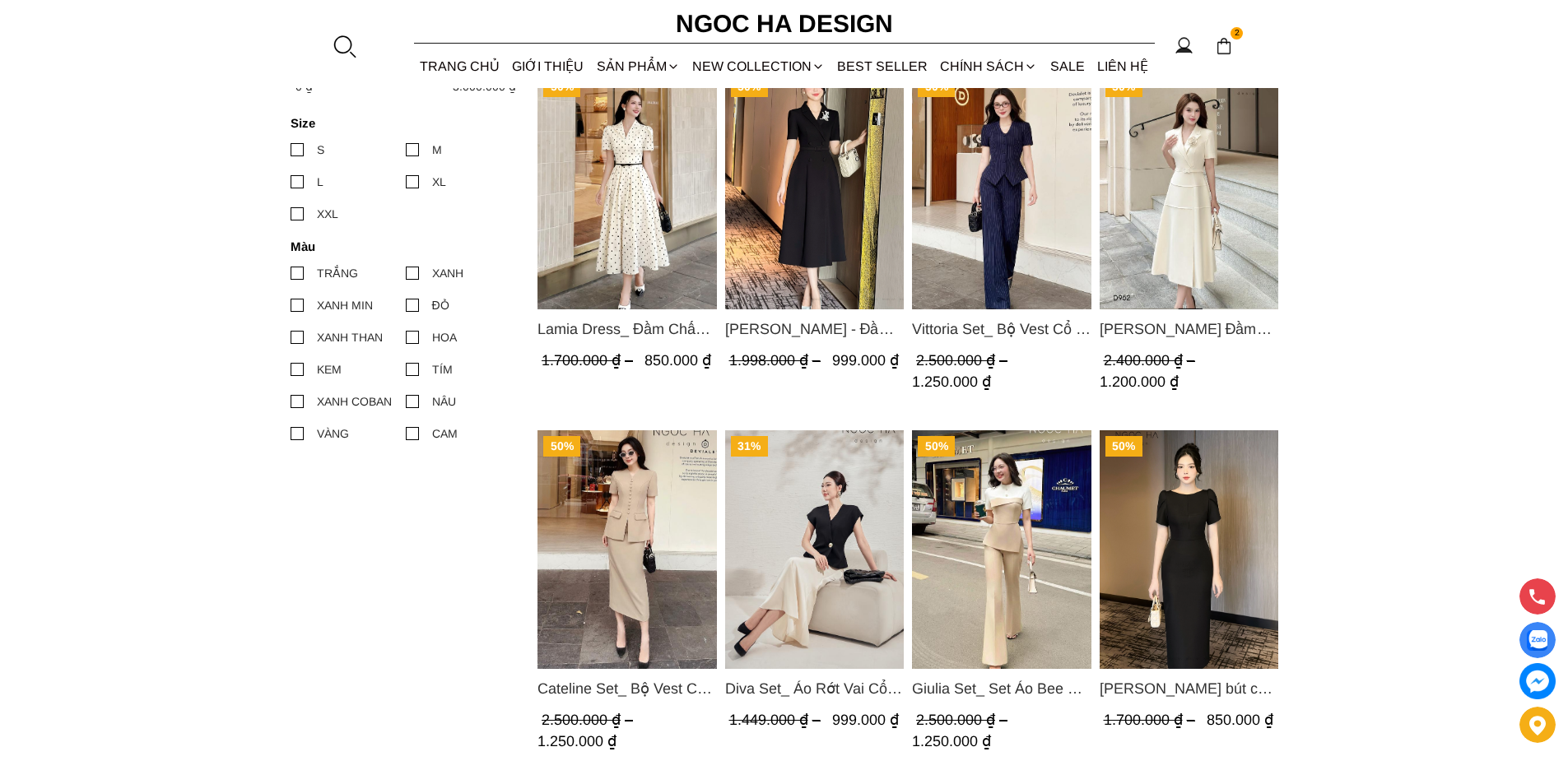
scroll to position [514, 0]
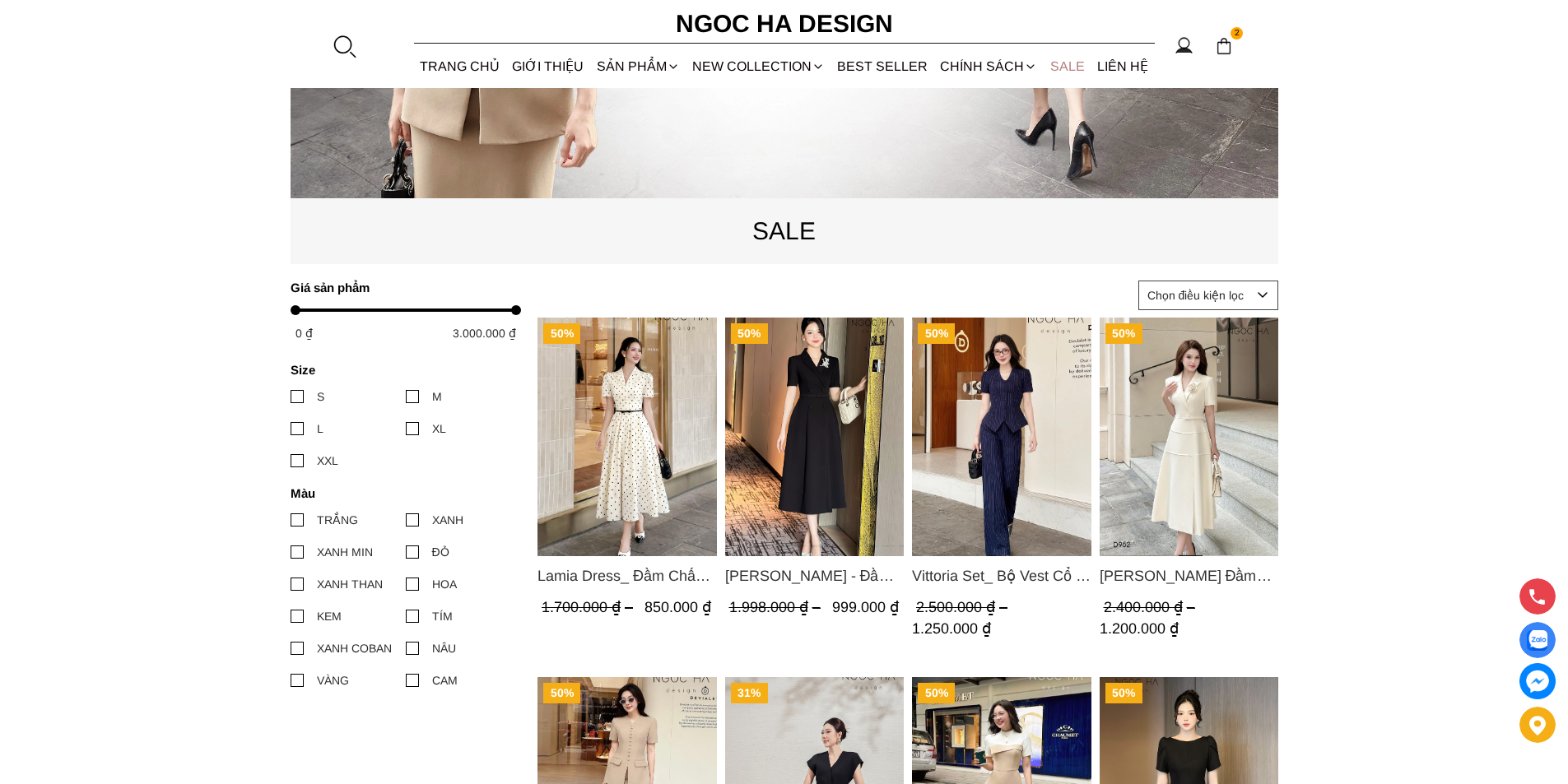
click at [1057, 59] on link "SALE" at bounding box center [1068, 66] width 47 height 43
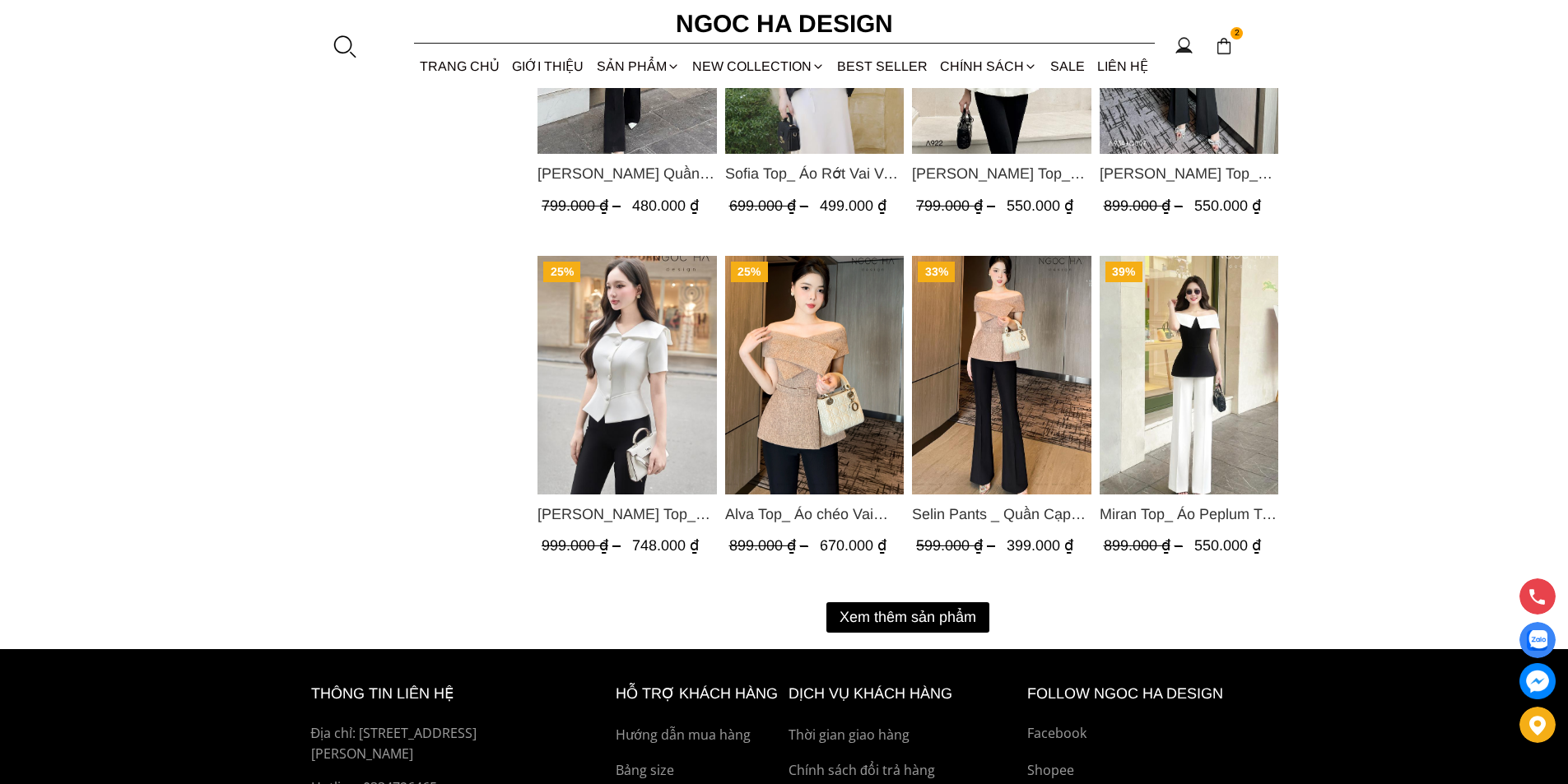
scroll to position [2057, 0]
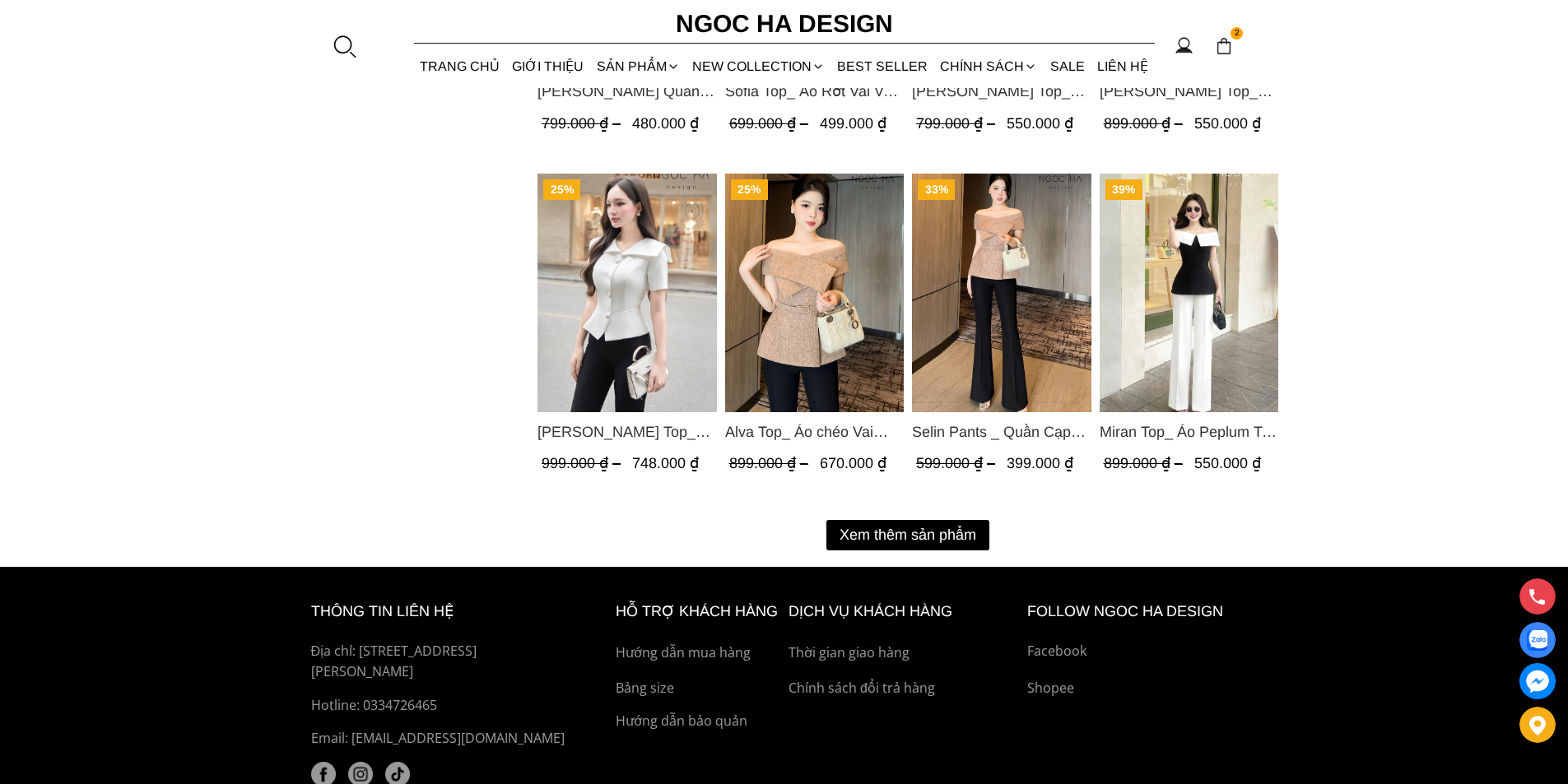
click at [941, 529] on button "Xem thêm sản phẩm" at bounding box center [908, 535] width 163 height 31
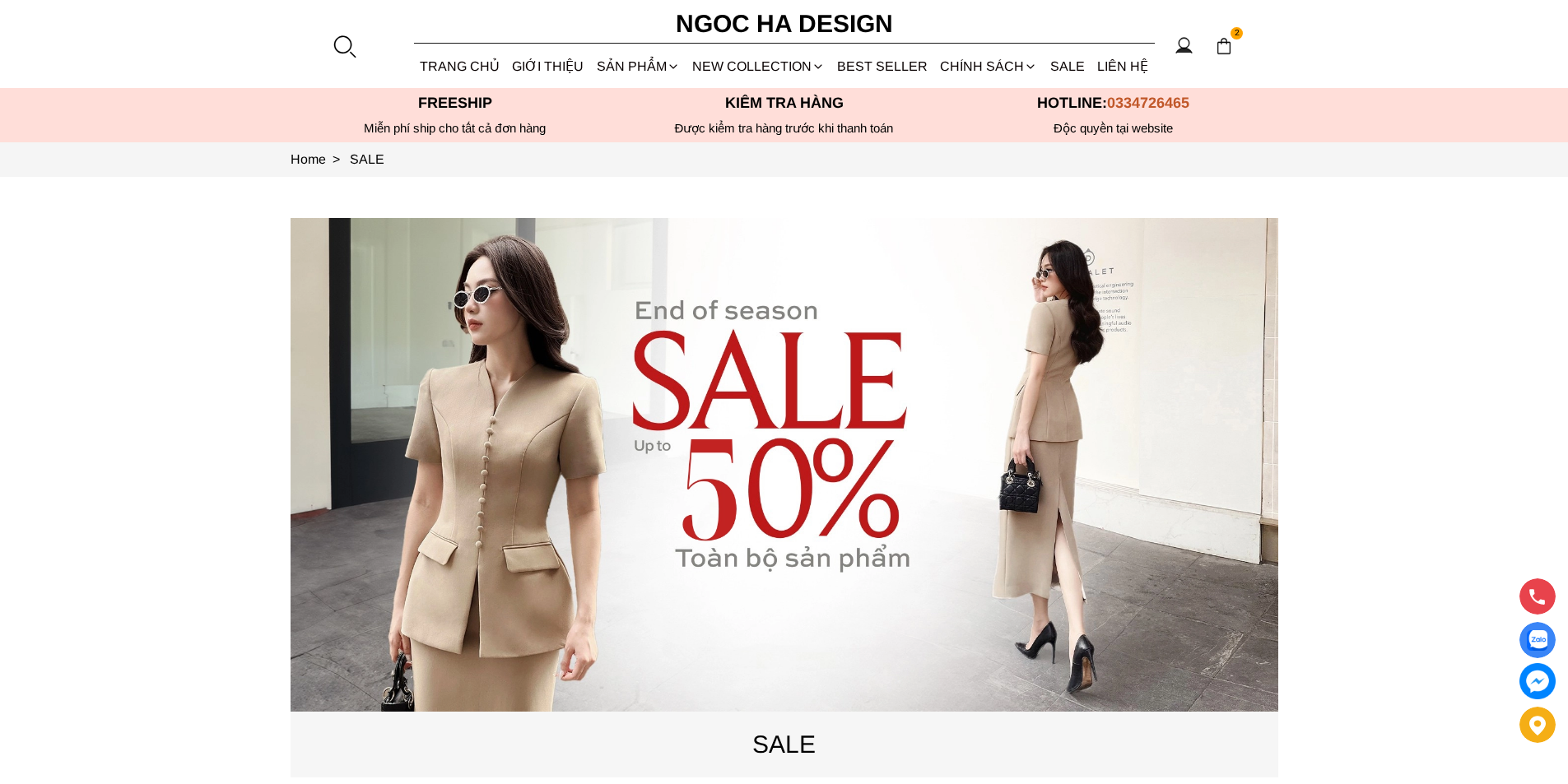
scroll to position [658, 0]
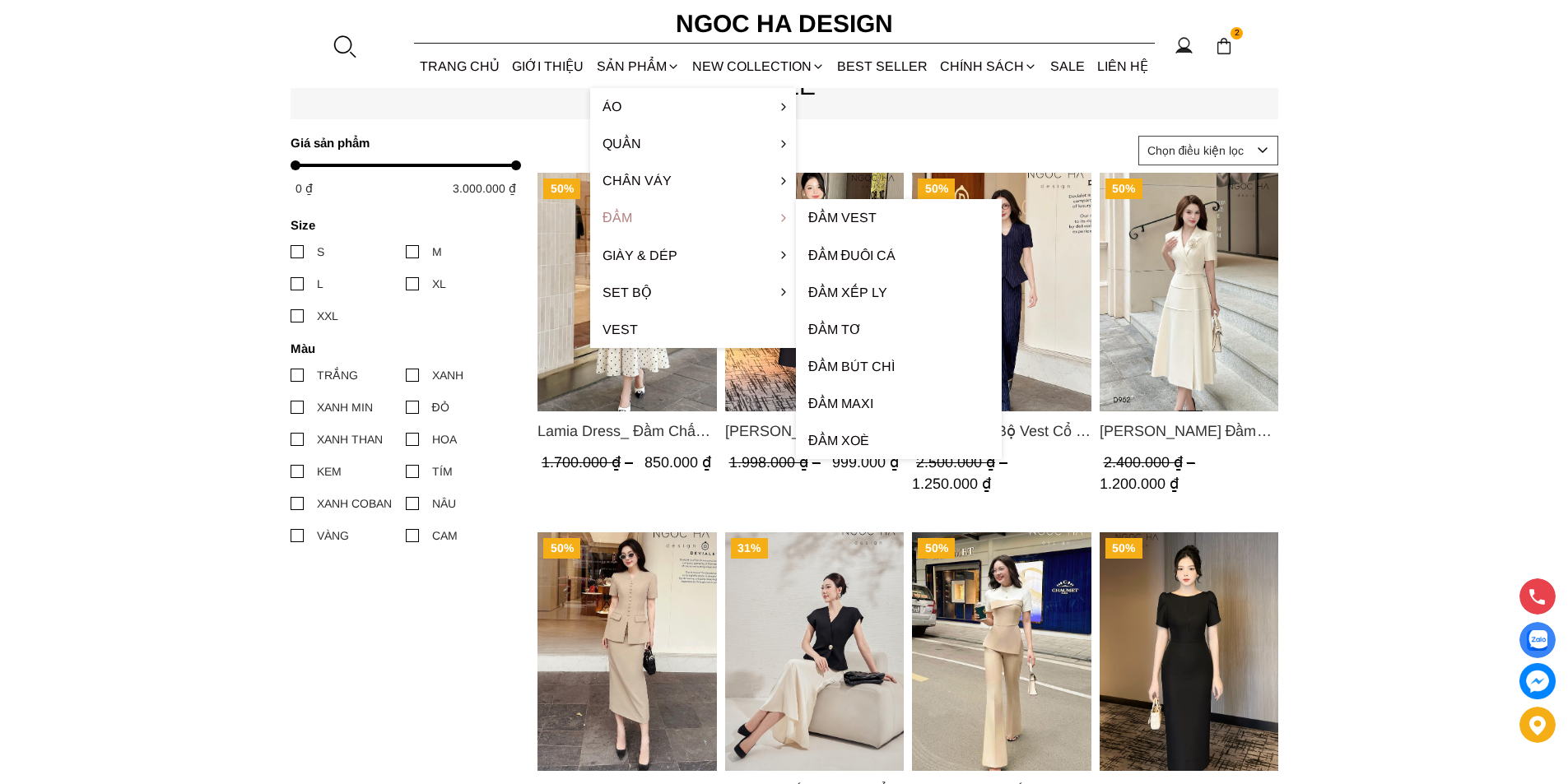
click at [648, 216] on link "Đầm" at bounding box center [693, 218] width 206 height 37
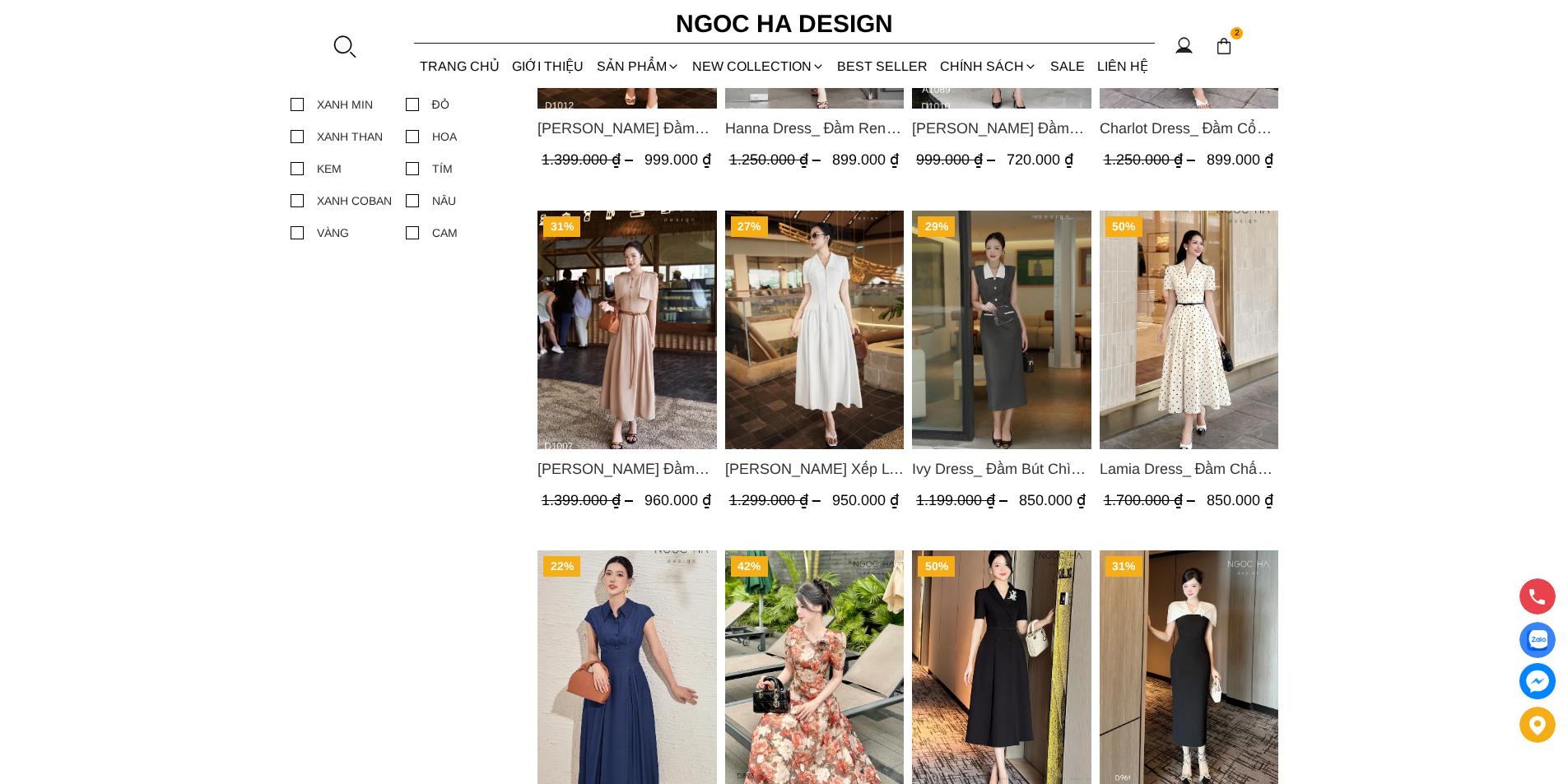
scroll to position [494, 0]
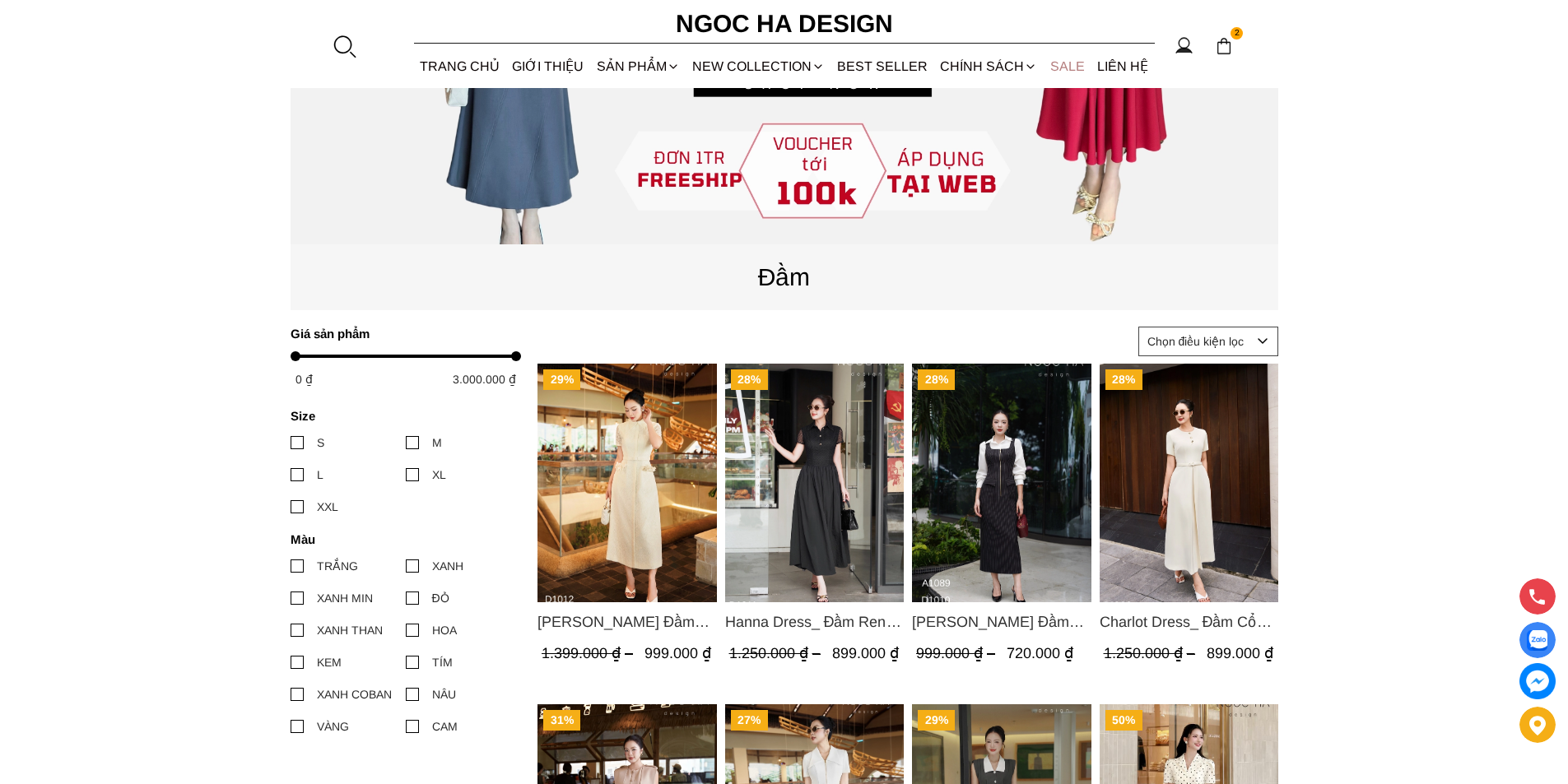
click at [1076, 64] on link "SALE" at bounding box center [1068, 66] width 47 height 43
click at [633, 512] on img "Product image - Catherine Dress_ Đầm Ren Đính Hoa Túi Màu Kem D1012" at bounding box center [628, 483] width 180 height 239
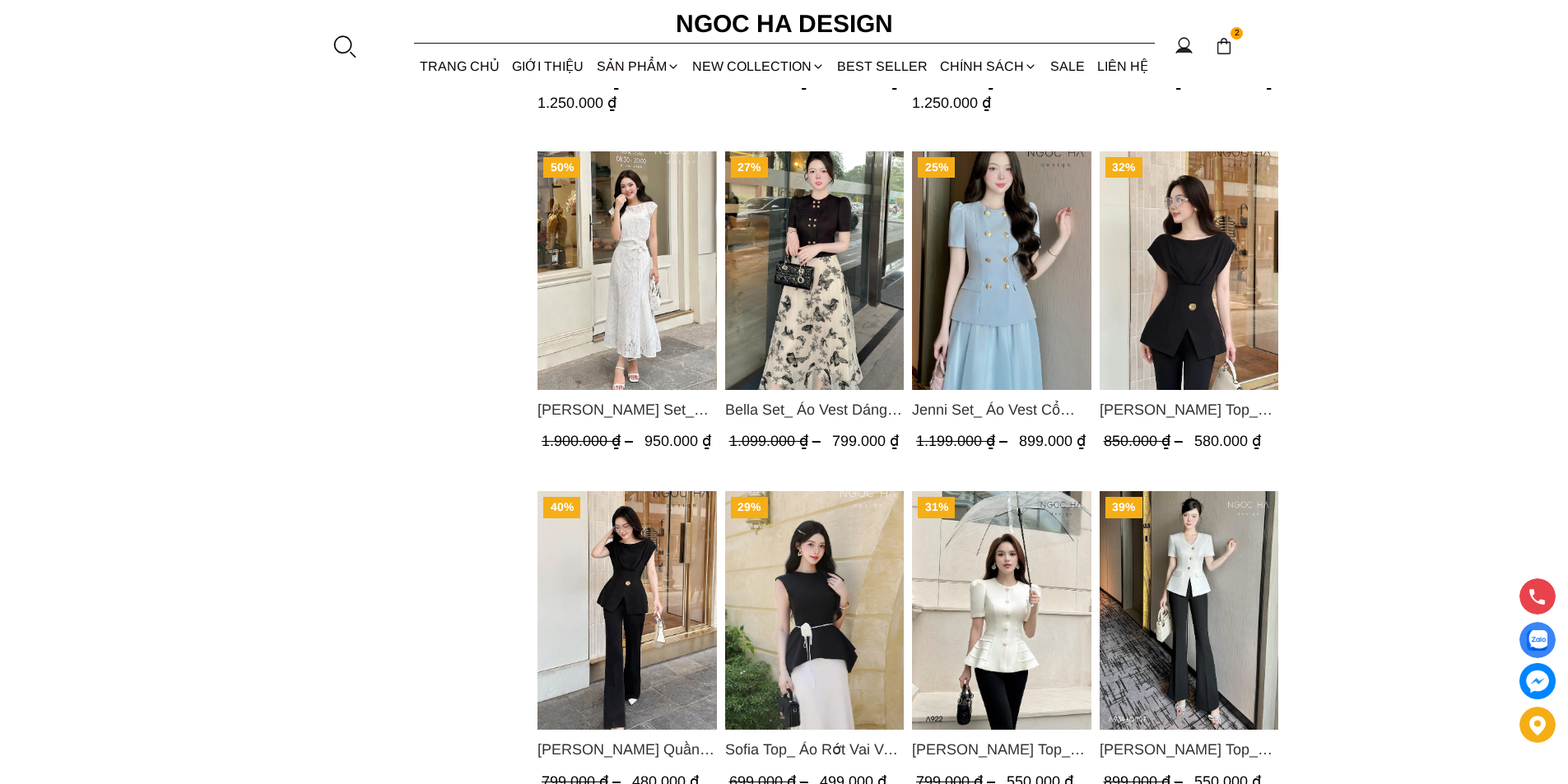
scroll to position [2057, 0]
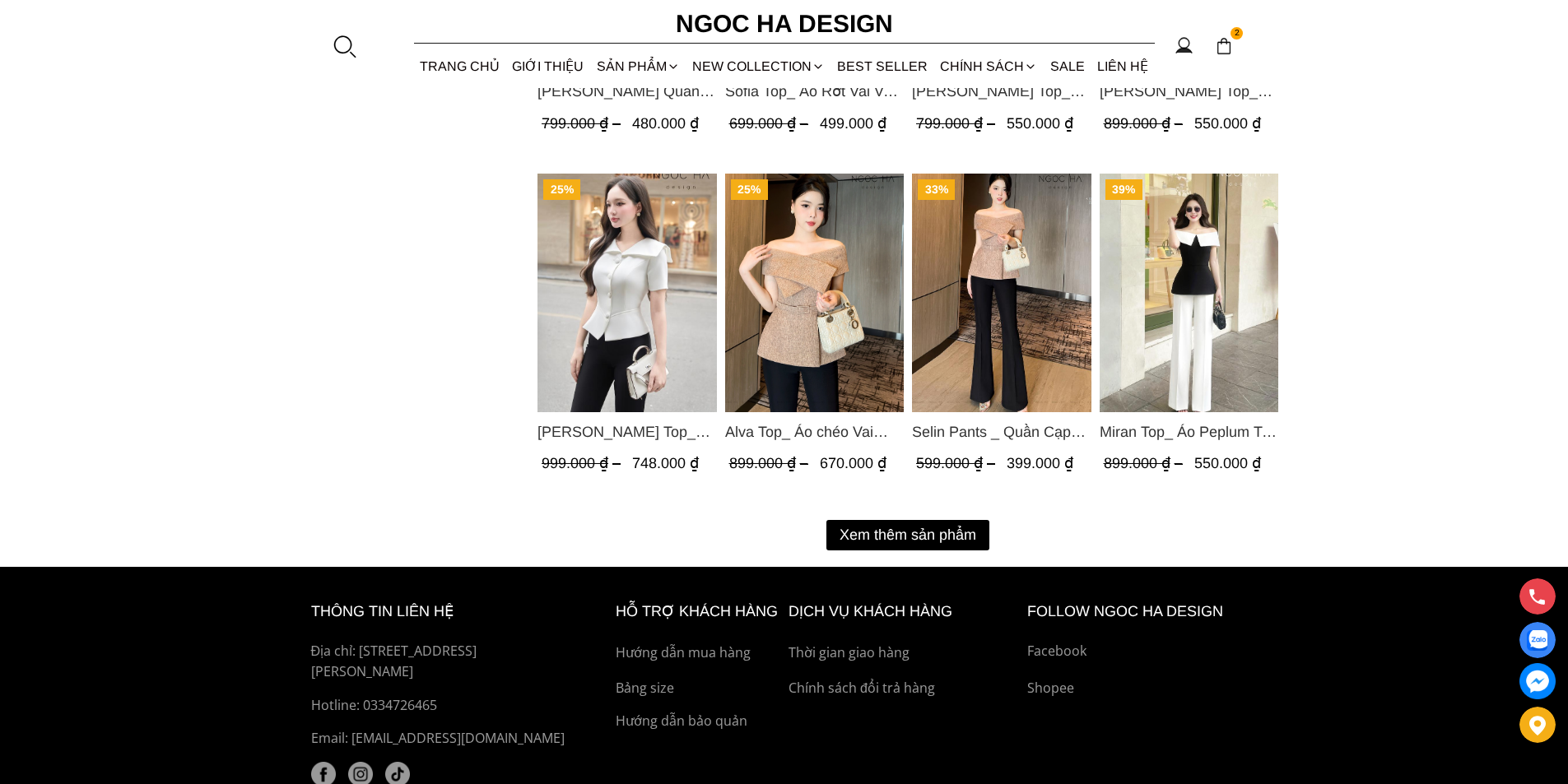
click at [946, 534] on button "Xem thêm sản phẩm" at bounding box center [908, 535] width 163 height 31
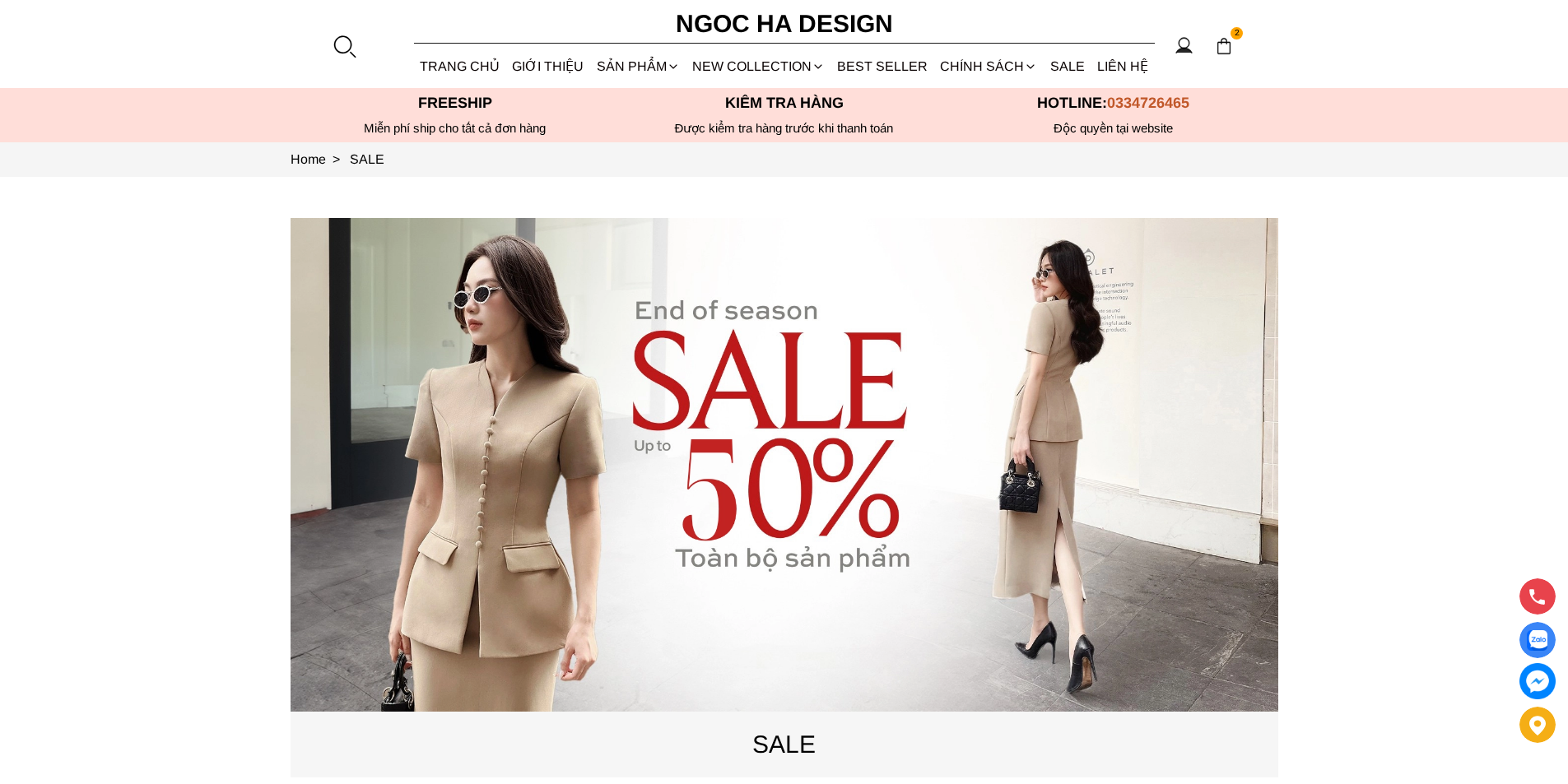
scroll to position [576, 0]
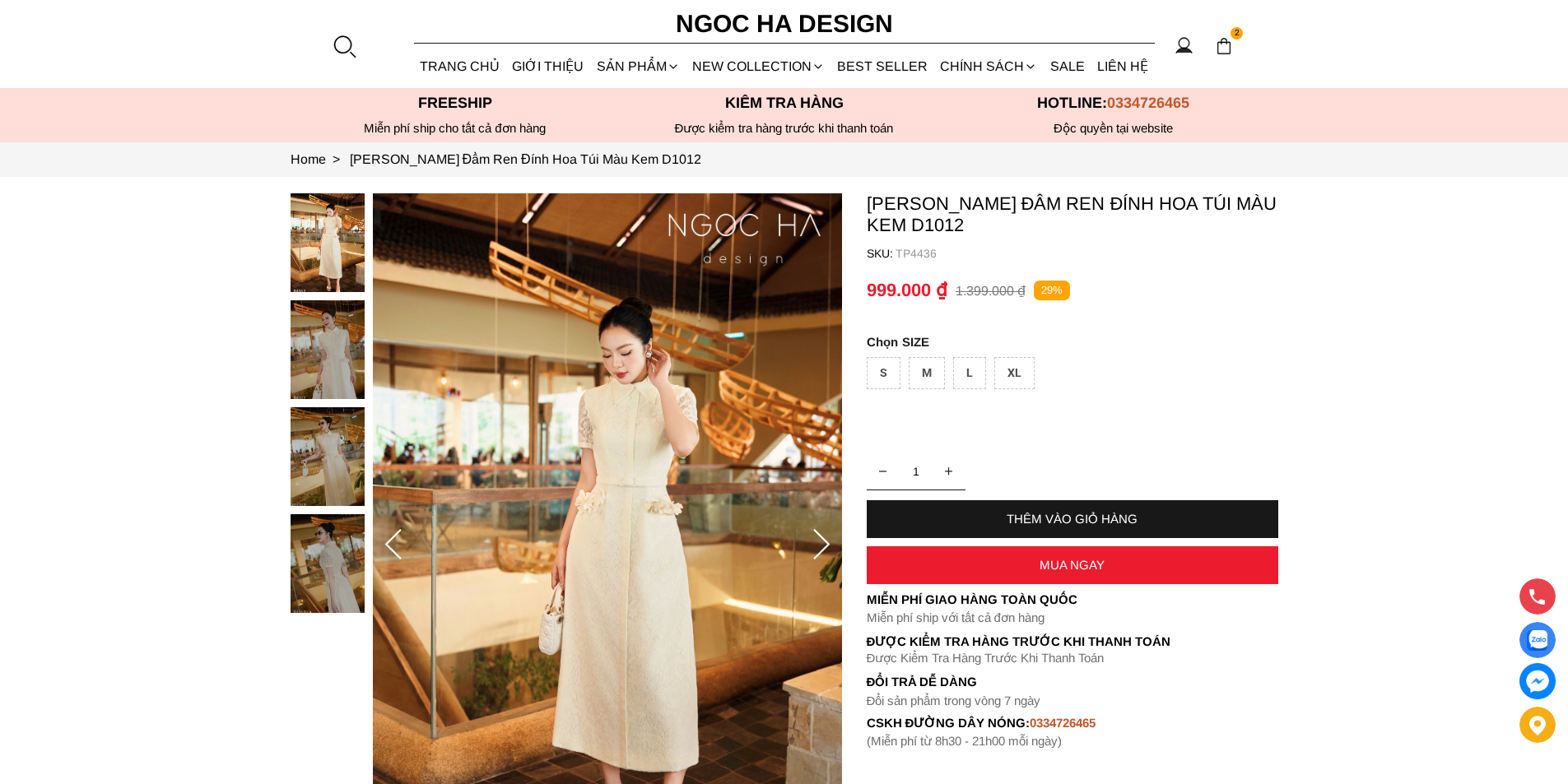
copy p "D1012"
drag, startPoint x: 1020, startPoint y: 226, endPoint x: 956, endPoint y: 227, distance: 64.0
click at [956, 227] on p "[PERSON_NAME] Đầm Ren Đính Hoa Túi Màu Kem D1012" at bounding box center [1073, 214] width 411 height 42
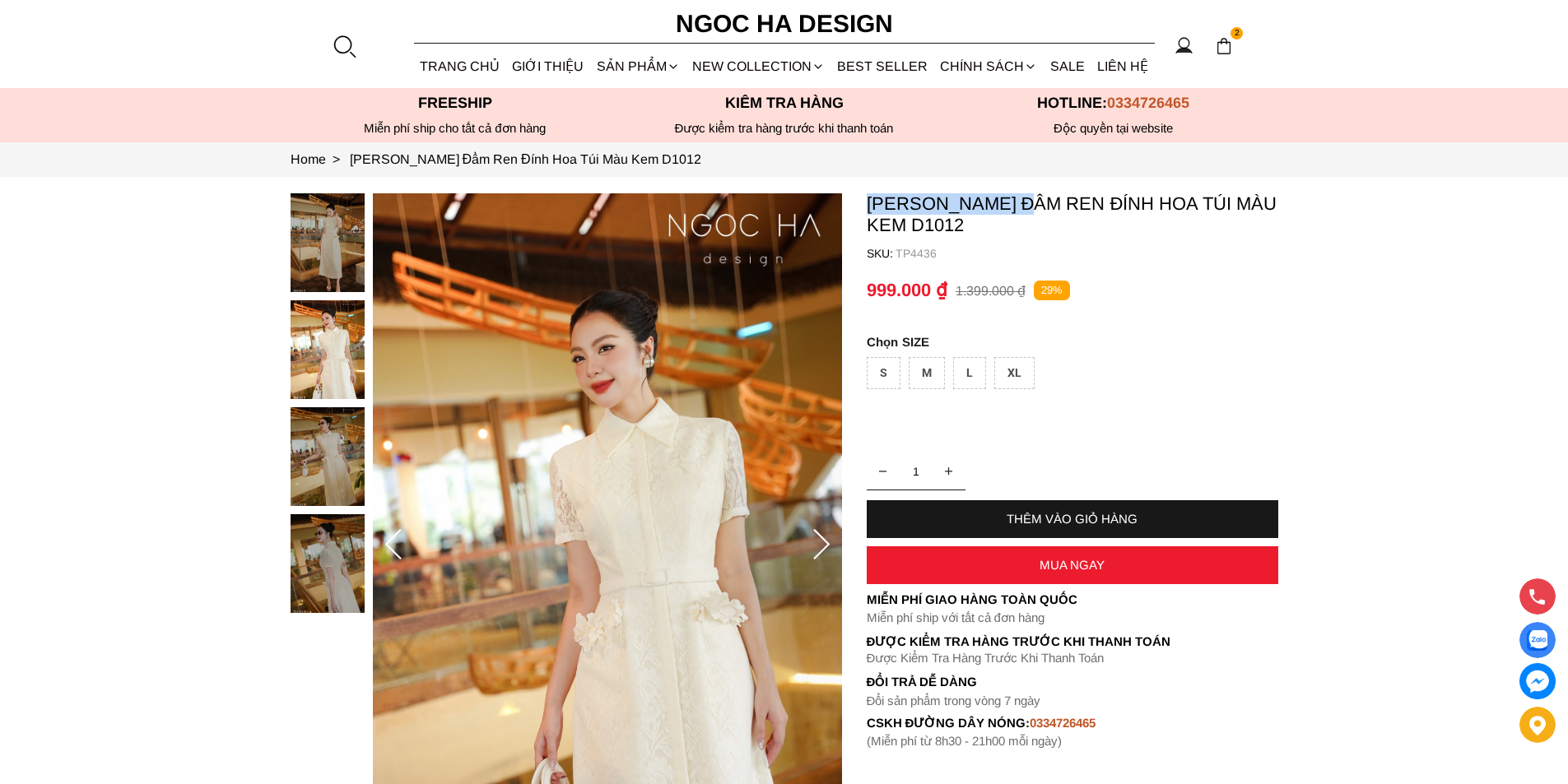
drag, startPoint x: 865, startPoint y: 200, endPoint x: 1033, endPoint y: 214, distance: 168.6
click at [1033, 214] on section "[PERSON_NAME] Đầm Ren Đính Hoa Túi Màu Kem D1012 SKU: TP4436 1 THÊM VÀO GIỎ HÀN…" at bounding box center [784, 544] width 1568 height 737
copy p "D1012"
drag, startPoint x: 1014, startPoint y: 225, endPoint x: 621, endPoint y: 416, distance: 437.0
click at [959, 230] on p "[PERSON_NAME] Đầm Ren Đính Hoa Túi Màu Kem D1012" at bounding box center [1073, 214] width 411 height 42
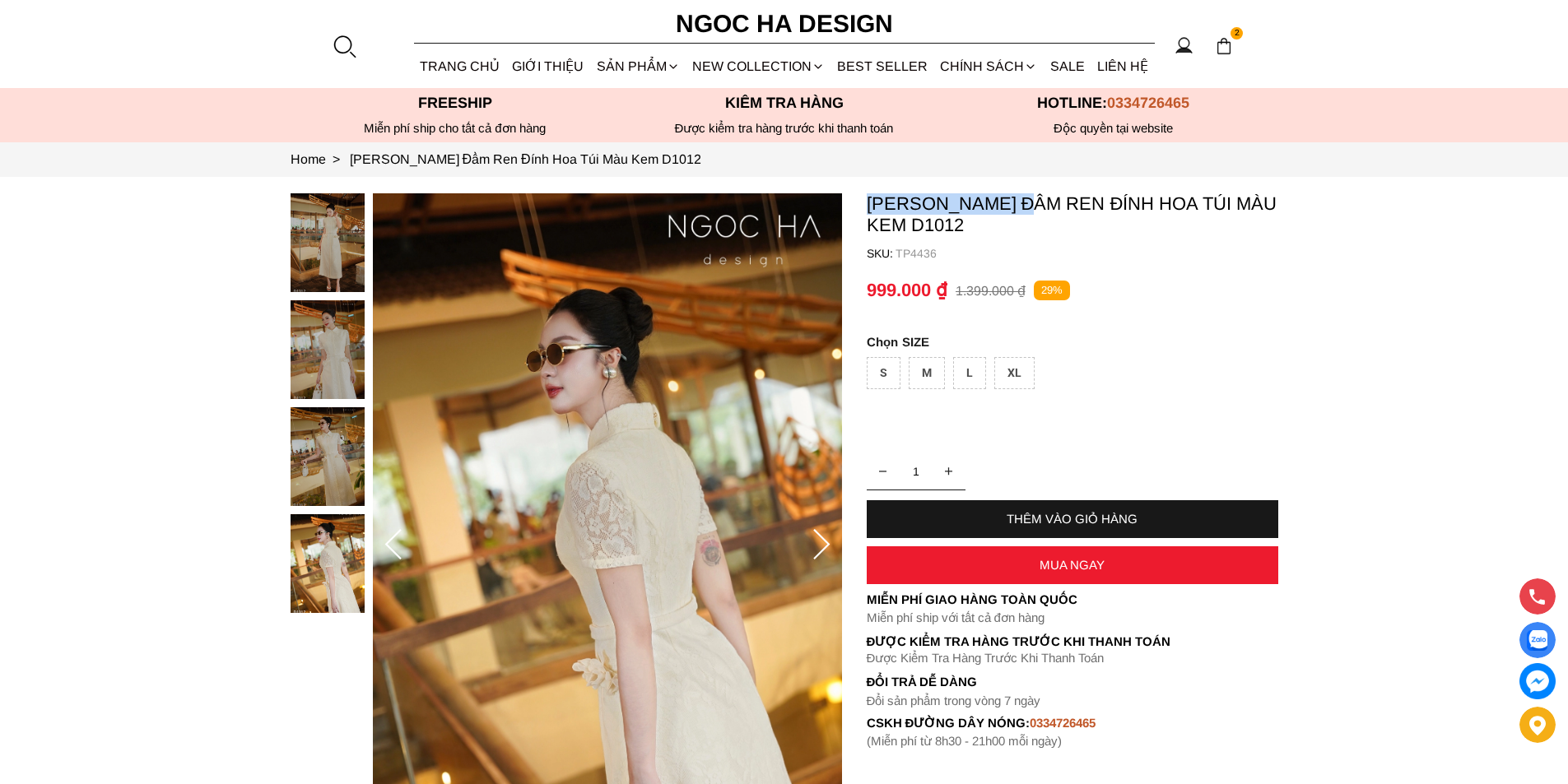
copy p "[PERSON_NAME]"
drag, startPoint x: 858, startPoint y: 201, endPoint x: 1037, endPoint y: 206, distance: 179.1
click at [1037, 206] on section "[PERSON_NAME] Đầm Ren Đính Hoa Túi Màu Kem D1012 SKU: TP4436 1 THÊM VÀO GIỎ HÀN…" at bounding box center [784, 544] width 1568 height 737
